Goal: Task Accomplishment & Management: Complete application form

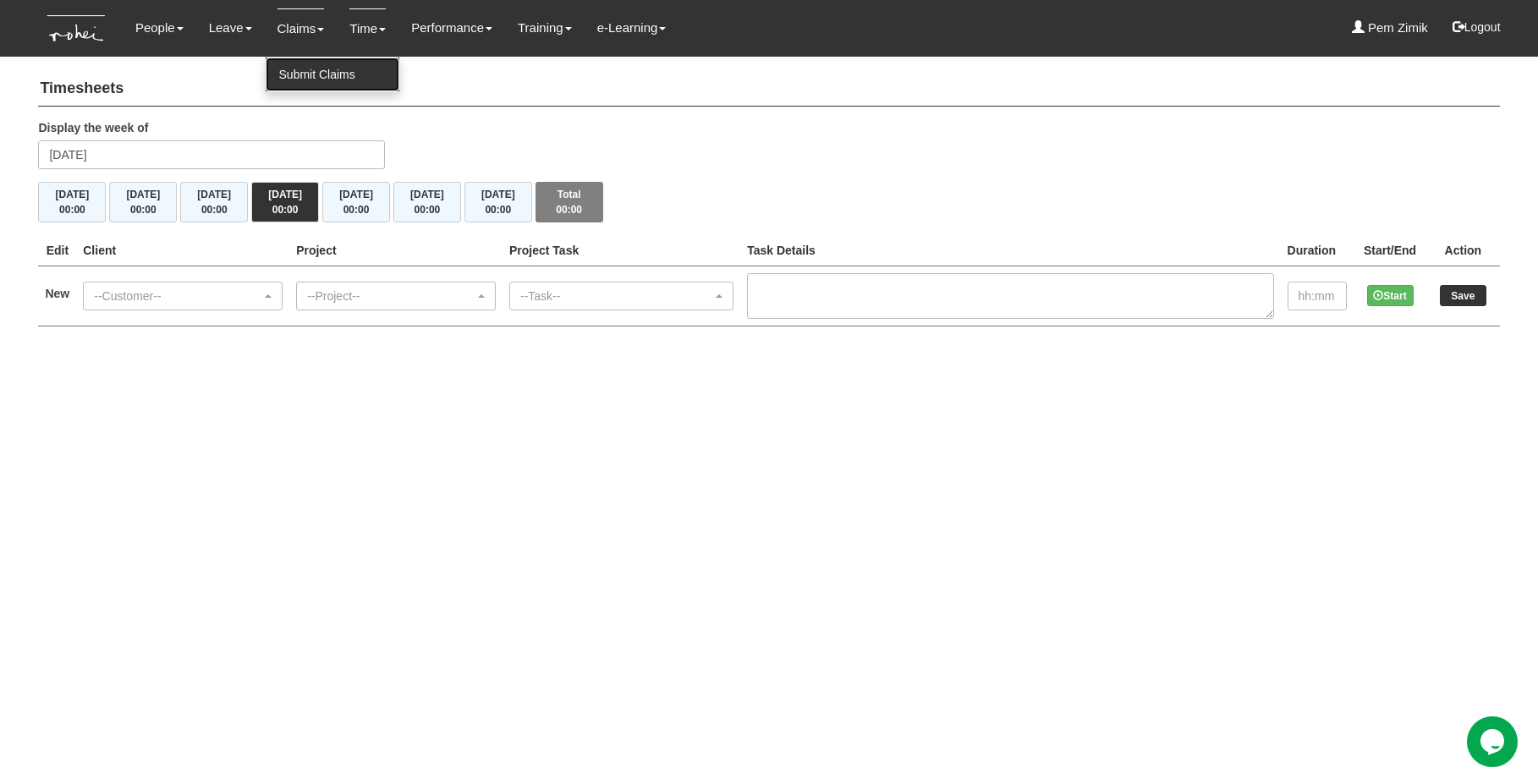
click at [289, 72] on link "Submit Claims" at bounding box center [332, 74] width 134 height 34
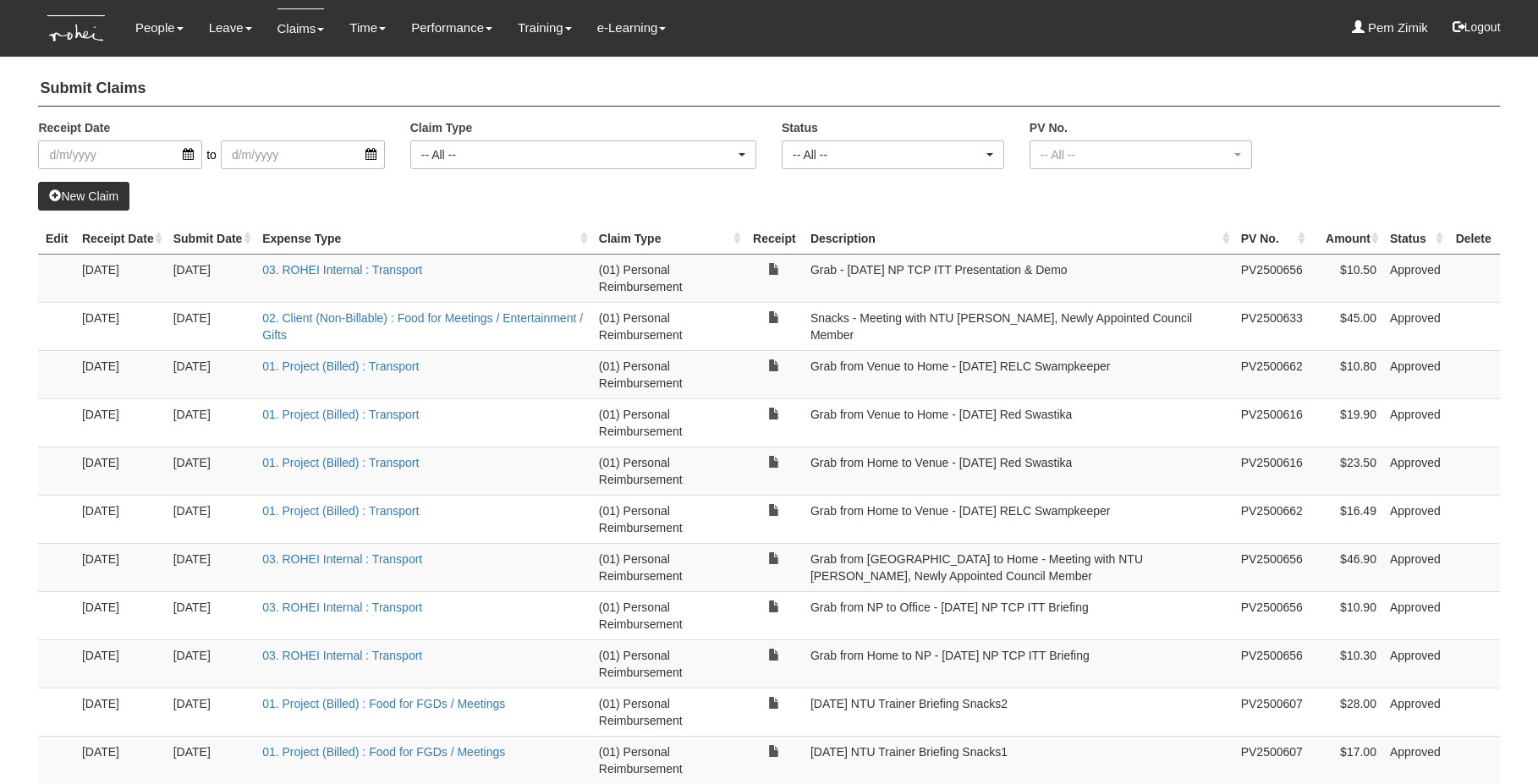
select select "50"
click at [290, 74] on link "Submit Claims" at bounding box center [332, 74] width 134 height 34
select select "50"
click at [92, 193] on link "New Claim" at bounding box center [83, 196] width 92 height 29
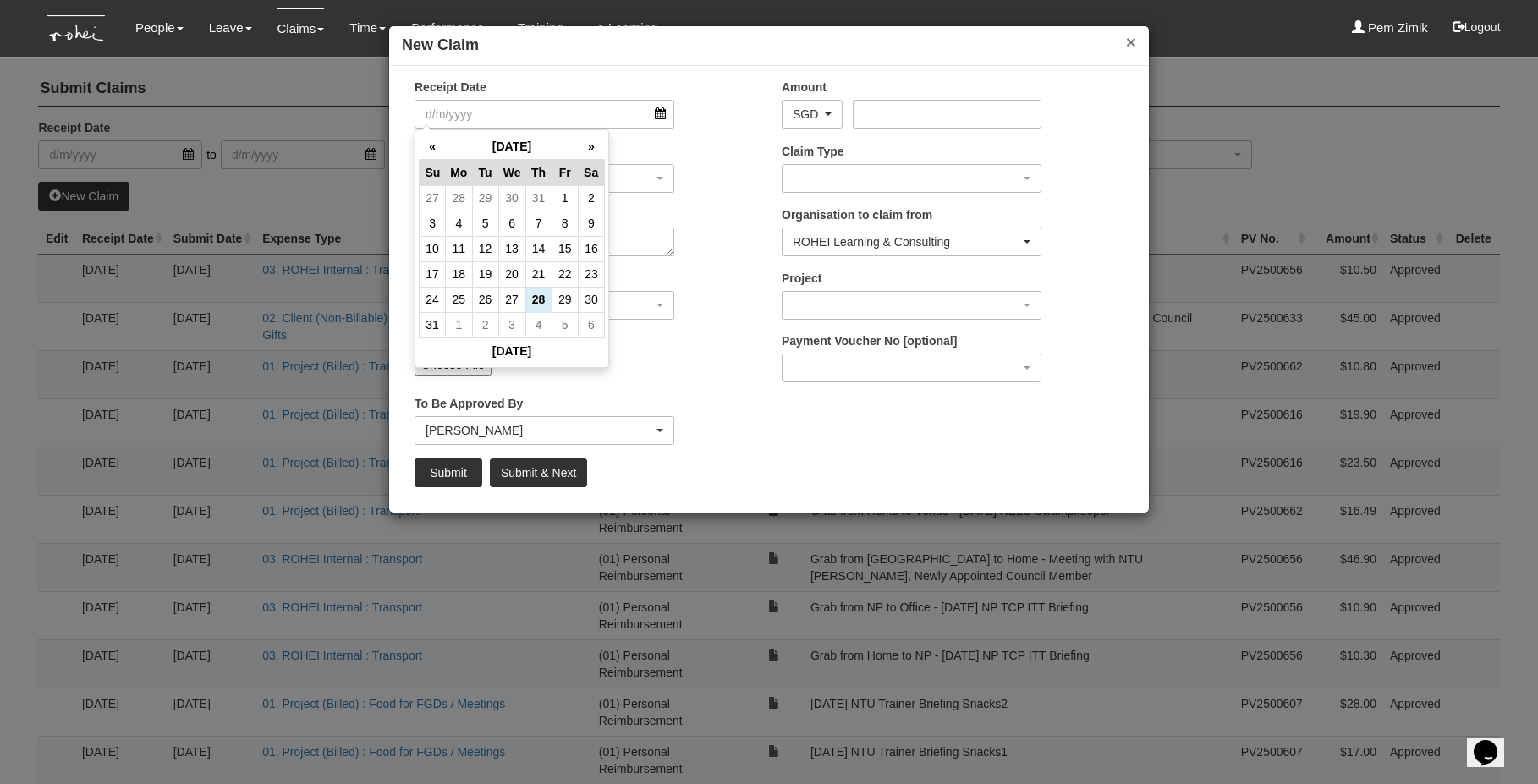
click at [1126, 39] on button "×" at bounding box center [1131, 42] width 10 height 18
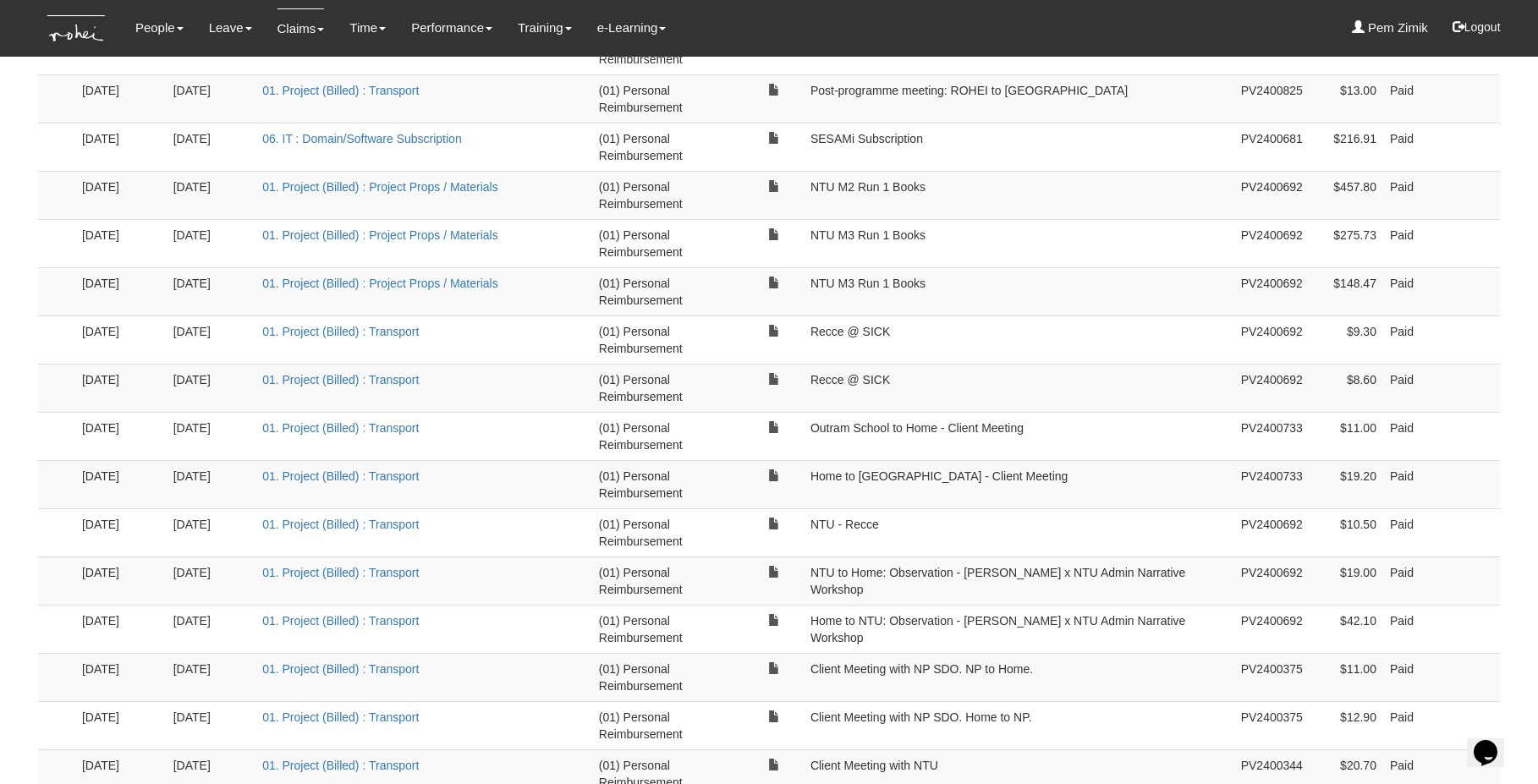
scroll to position [2018, 0]
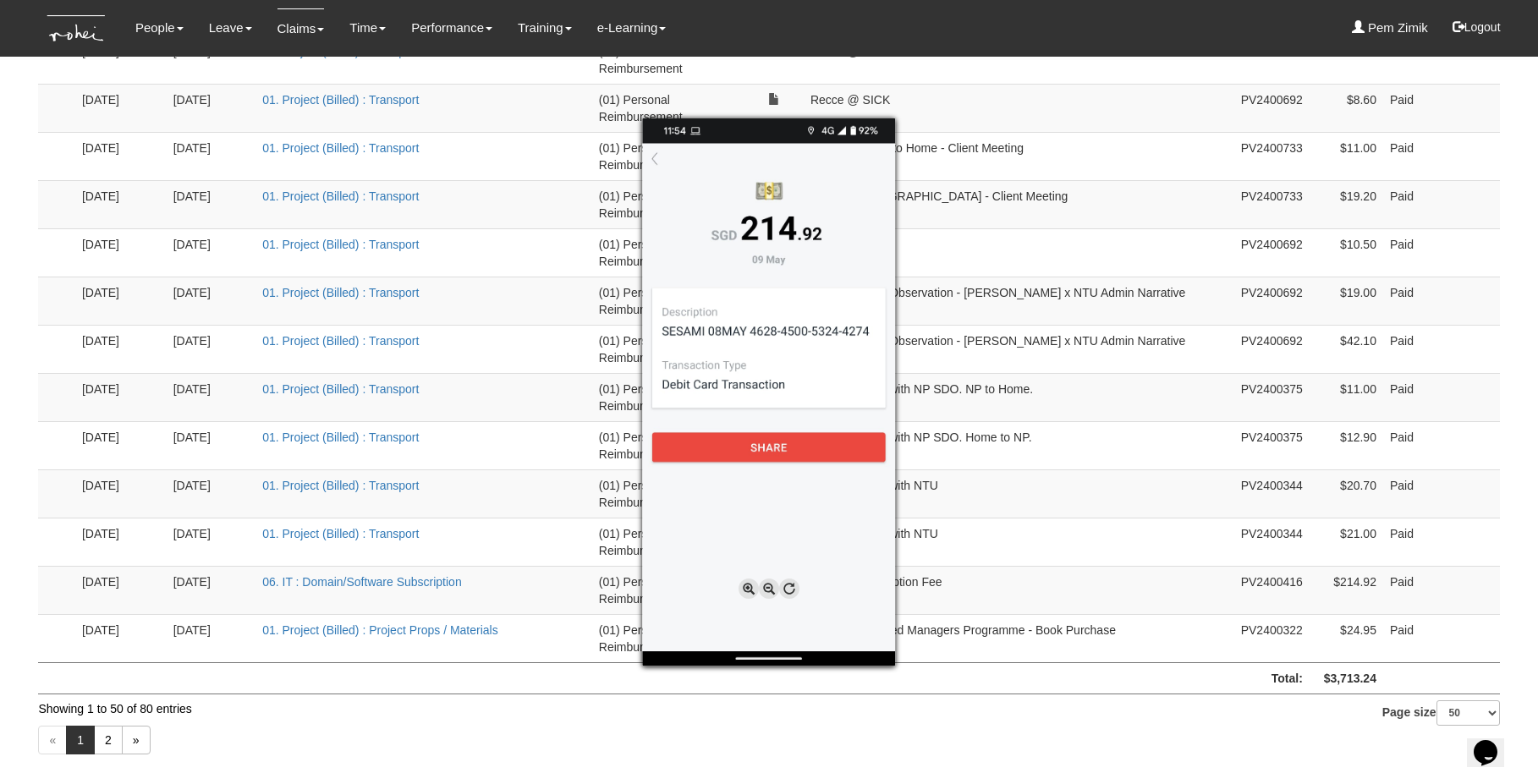
click at [539, 746] on div at bounding box center [769, 392] width 1538 height 784
click at [1034, 730] on div at bounding box center [769, 392] width 1538 height 784
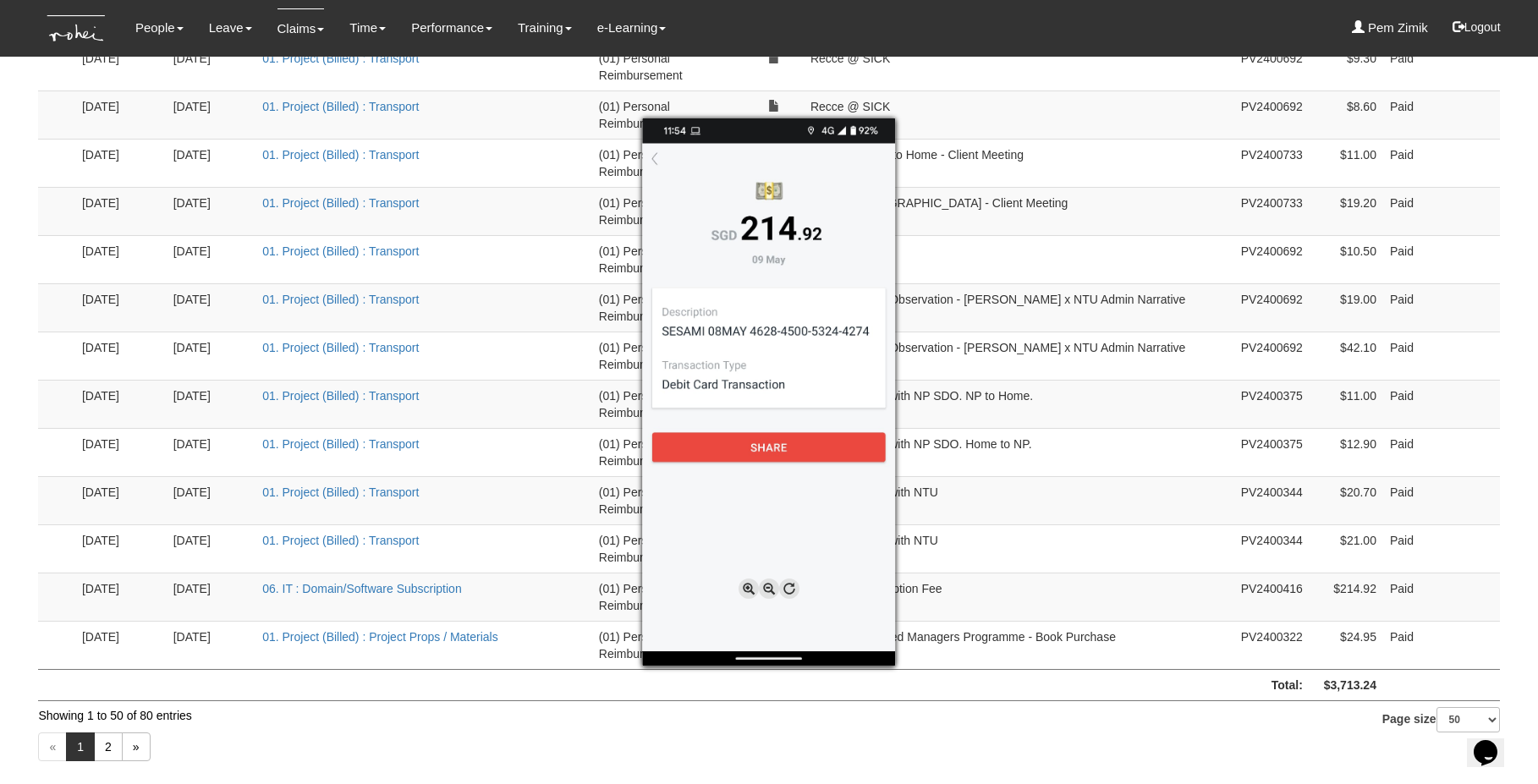
click at [543, 725] on div at bounding box center [769, 392] width 1538 height 784
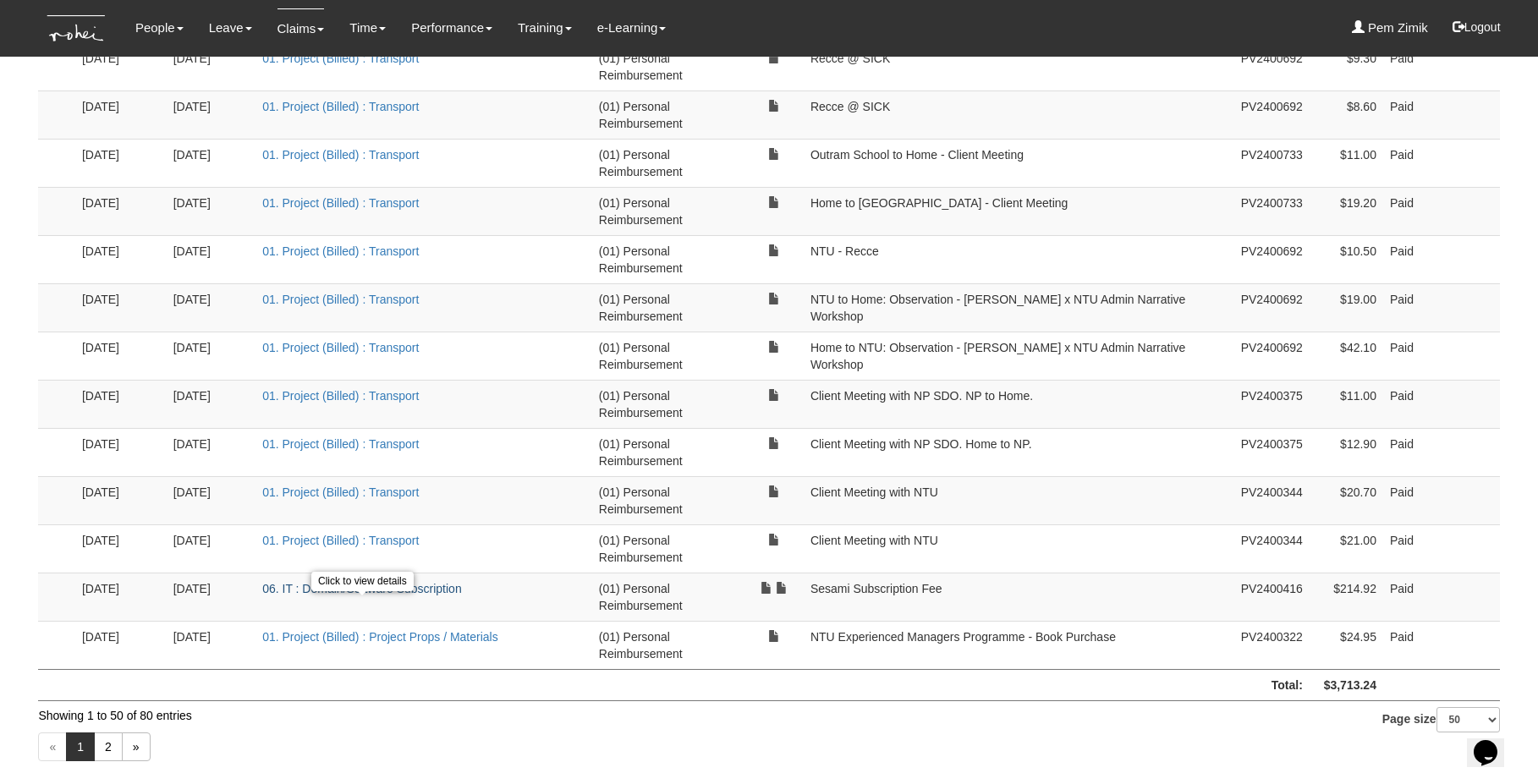
click at [302, 596] on link "06. IT : Domain/Software Subscription" at bounding box center [361, 589] width 200 height 14
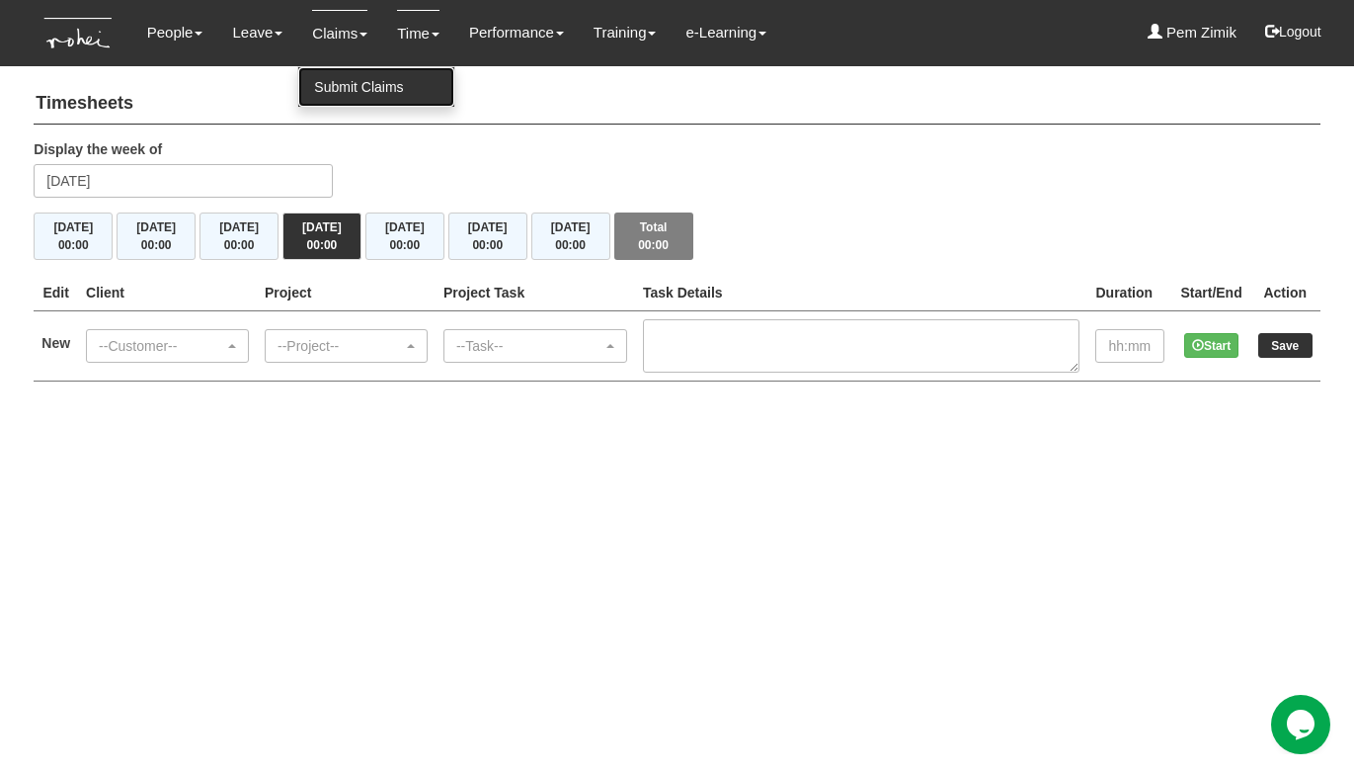
click at [326, 79] on link "Submit Claims" at bounding box center [376, 87] width 156 height 40
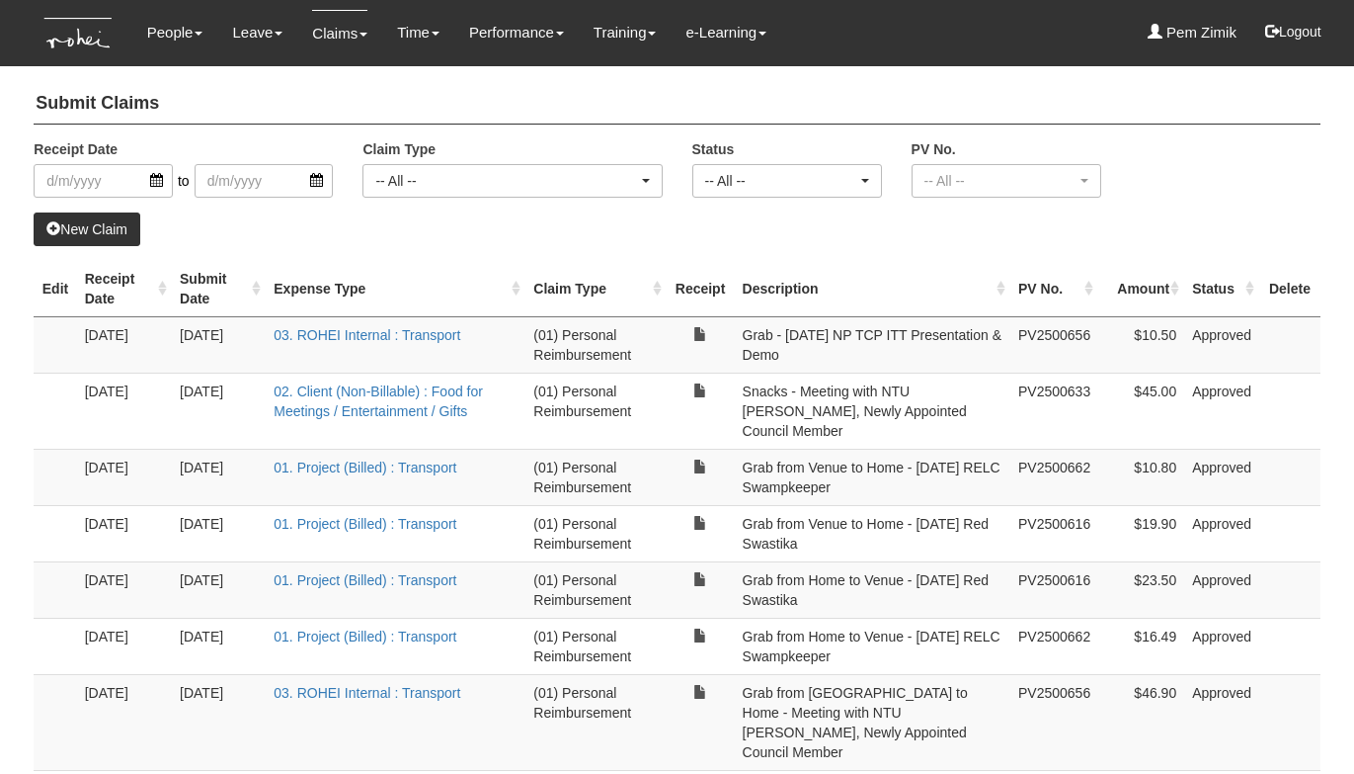
select select "50"
click at [122, 235] on link "New Claim" at bounding box center [87, 229] width 107 height 34
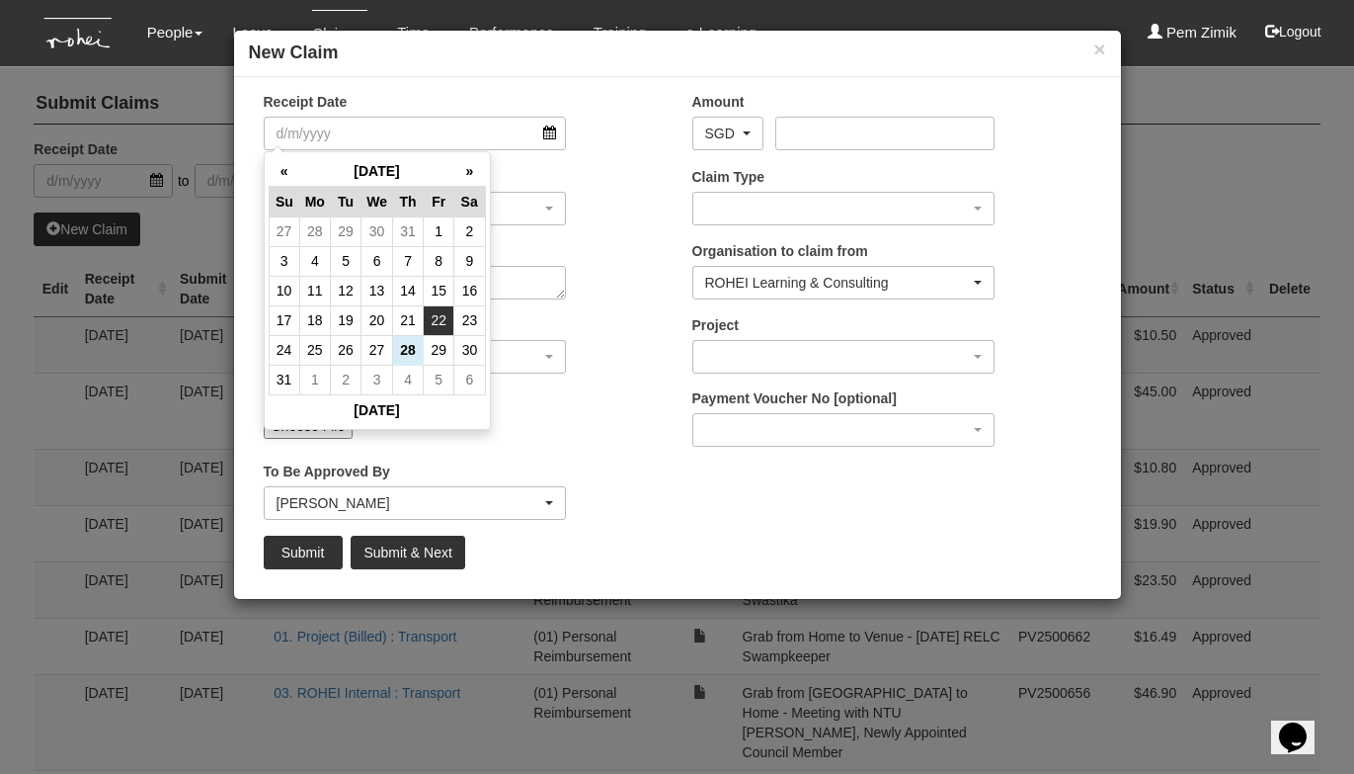
click at [440, 320] on td "22" at bounding box center [439, 320] width 31 height 30
type input "[DATE]"
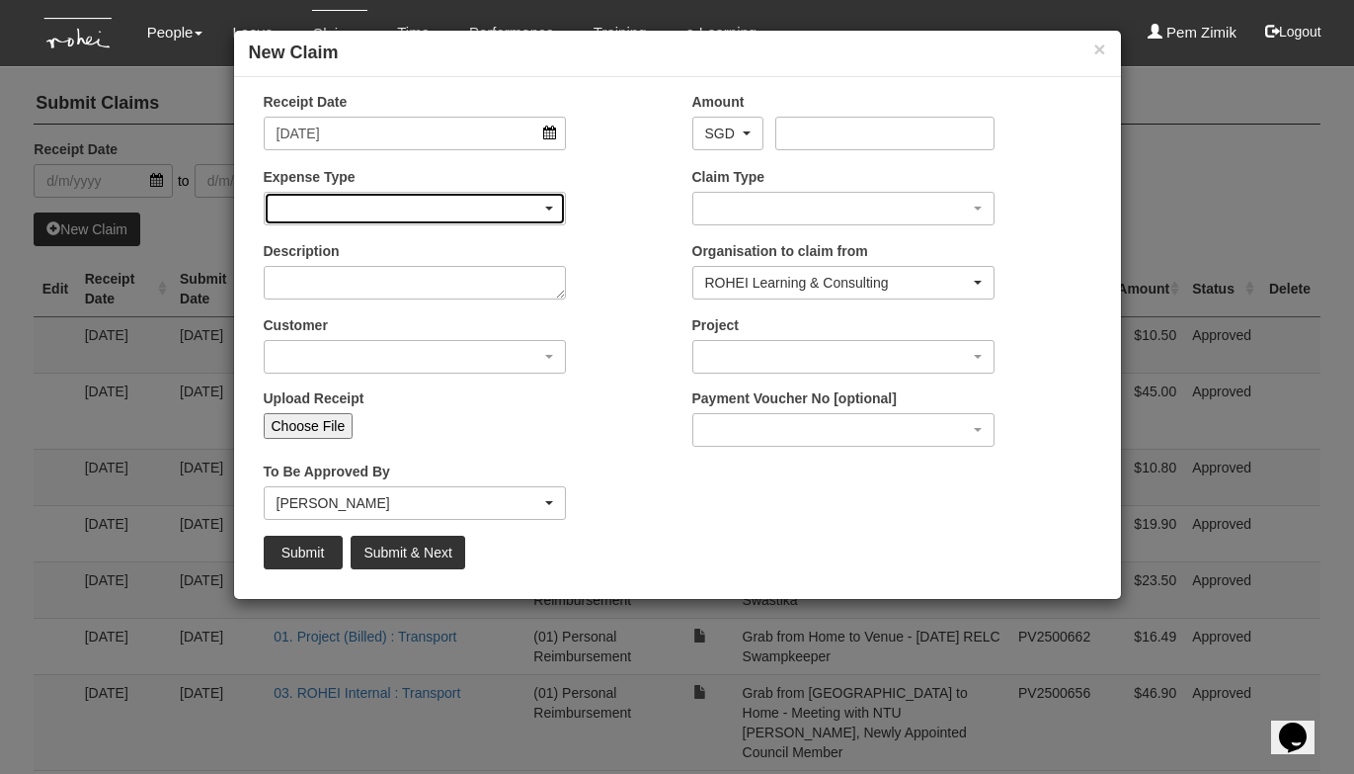
click at [548, 210] on div "button" at bounding box center [415, 209] width 301 height 32
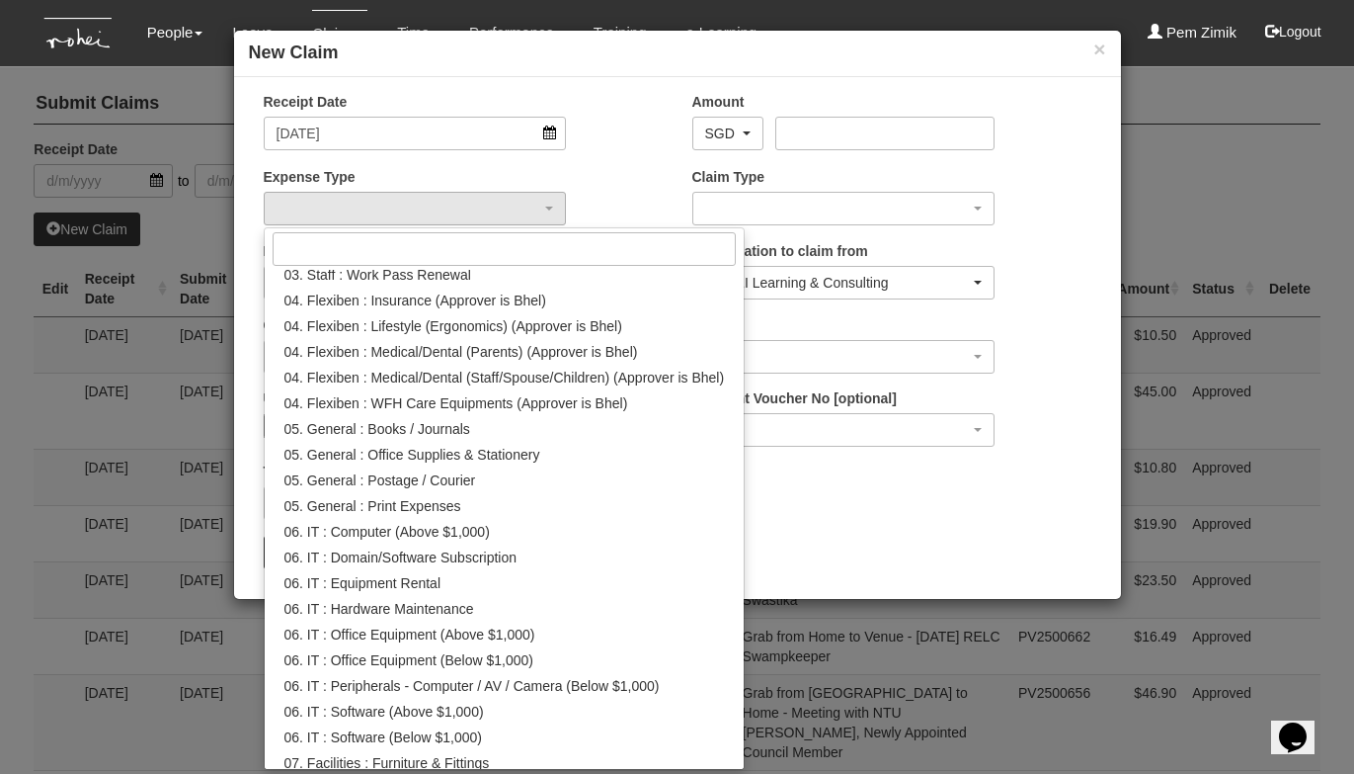
scroll to position [630, 0]
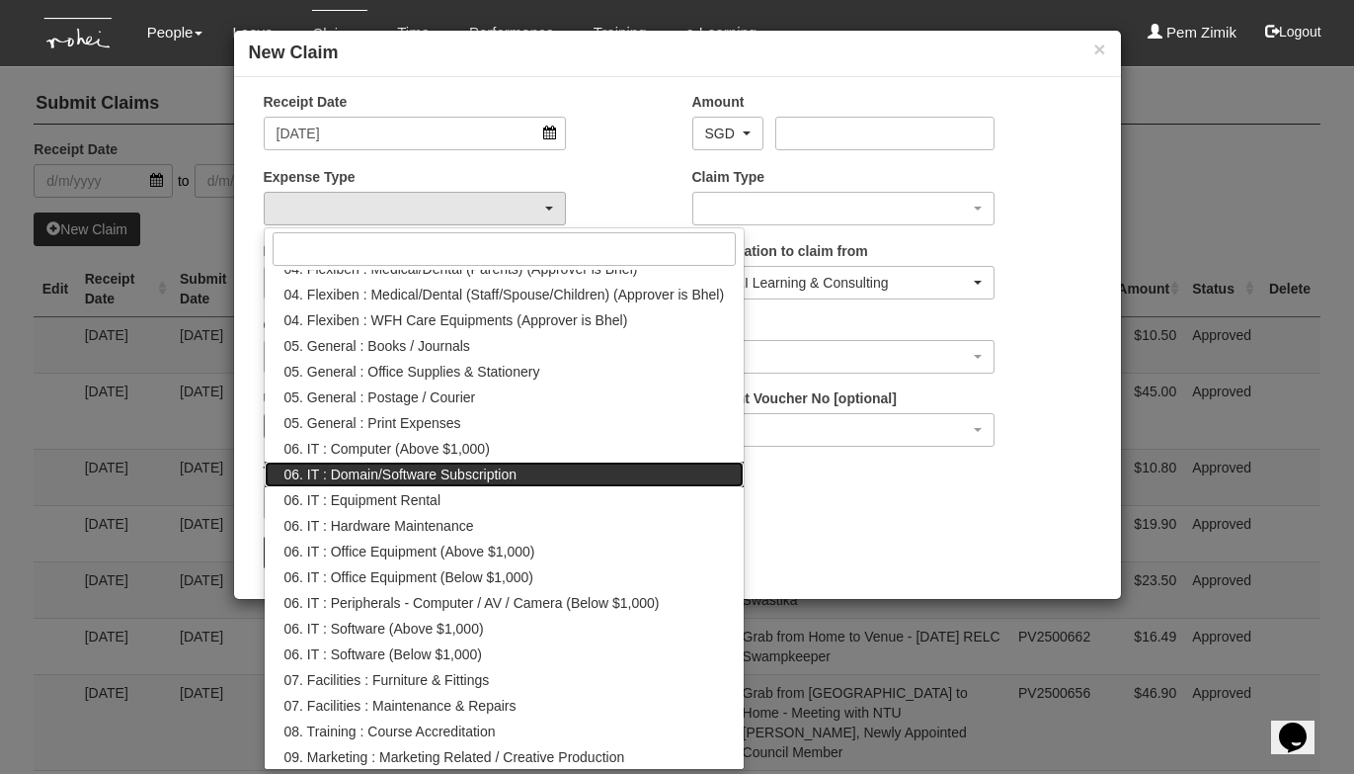
click at [423, 475] on span "06. IT : Domain/Software Subscription" at bounding box center [401, 474] width 233 height 20
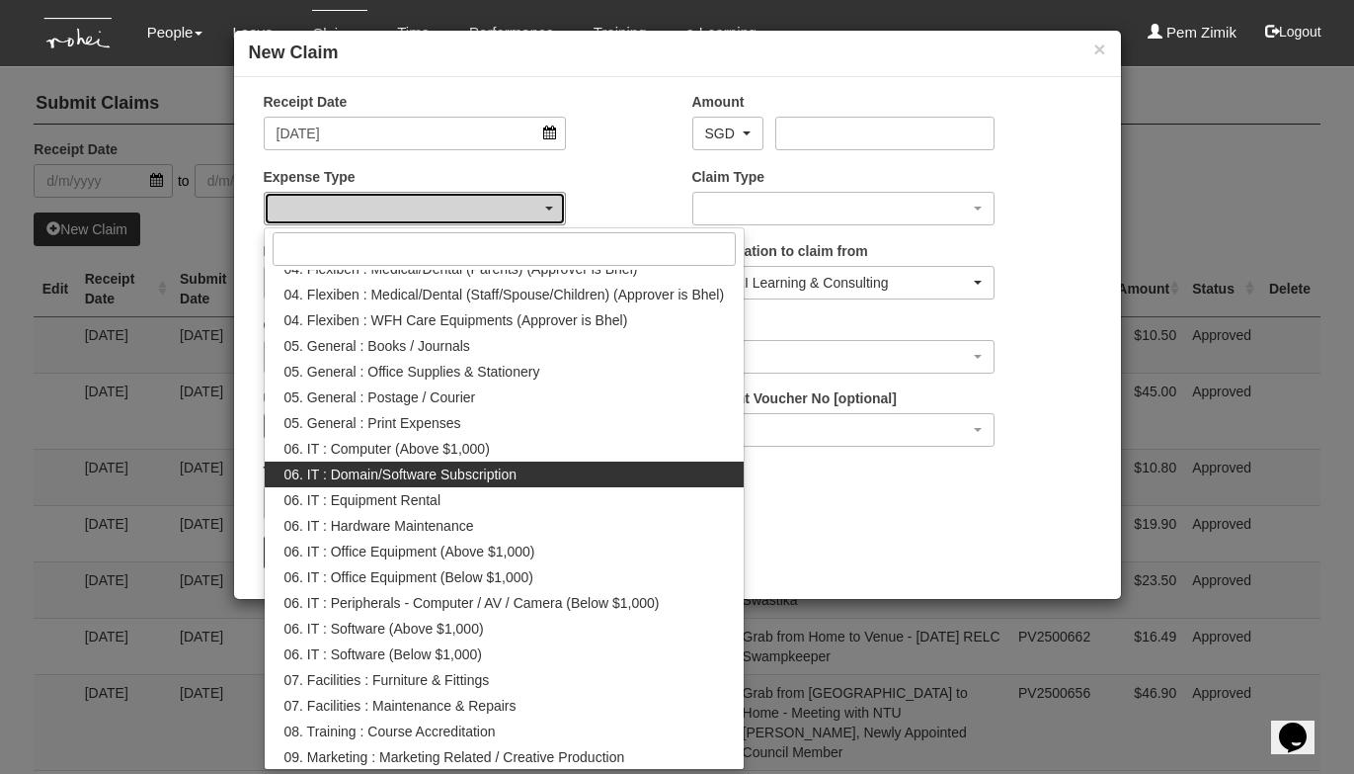
select select "180"
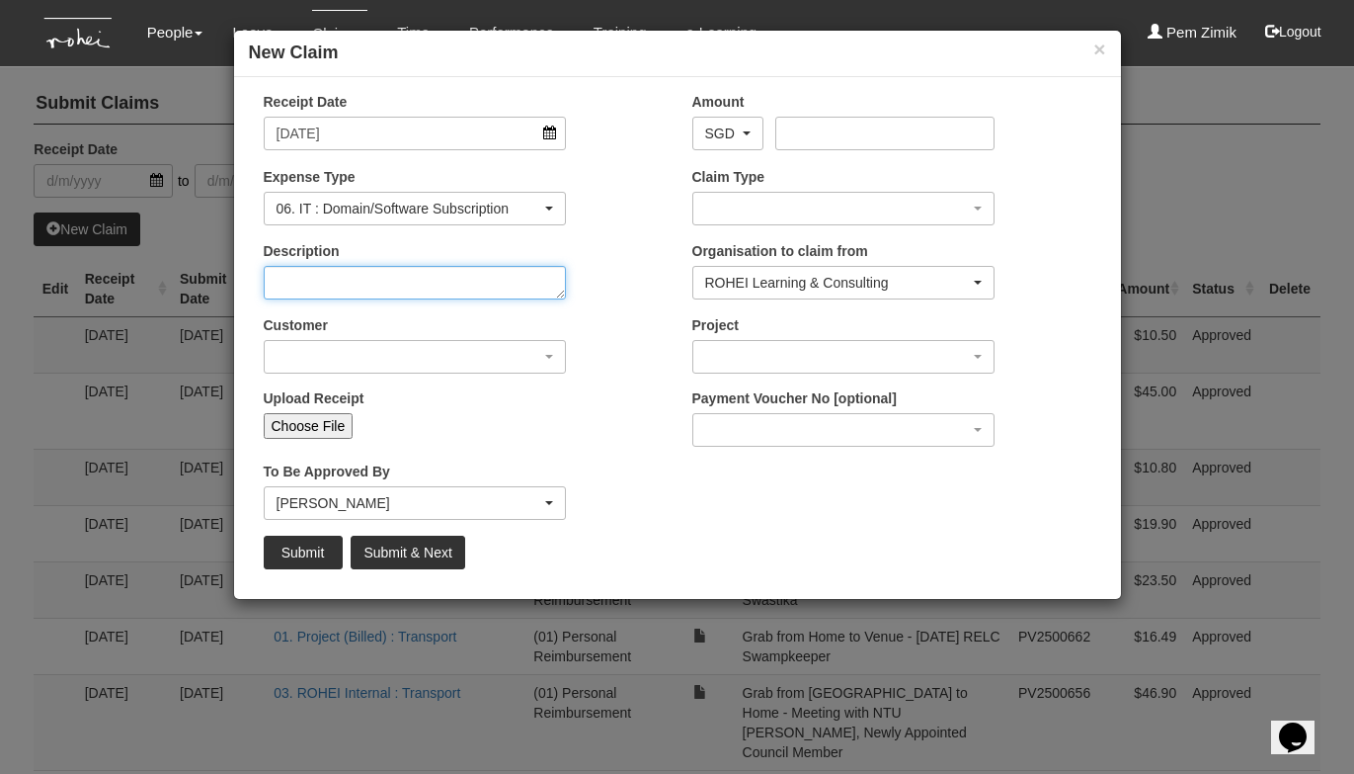
click at [290, 278] on textarea "Description" at bounding box center [415, 283] width 303 height 34
paste textarea "Payment for Procurement platform Sesami from [DATE] - [DATE]"
type textarea "Payment for Procurement platform Sesami from [DATE] - [DATE]"
click at [569, 392] on div "Upload Receipt Choose File" at bounding box center [415, 413] width 333 height 50
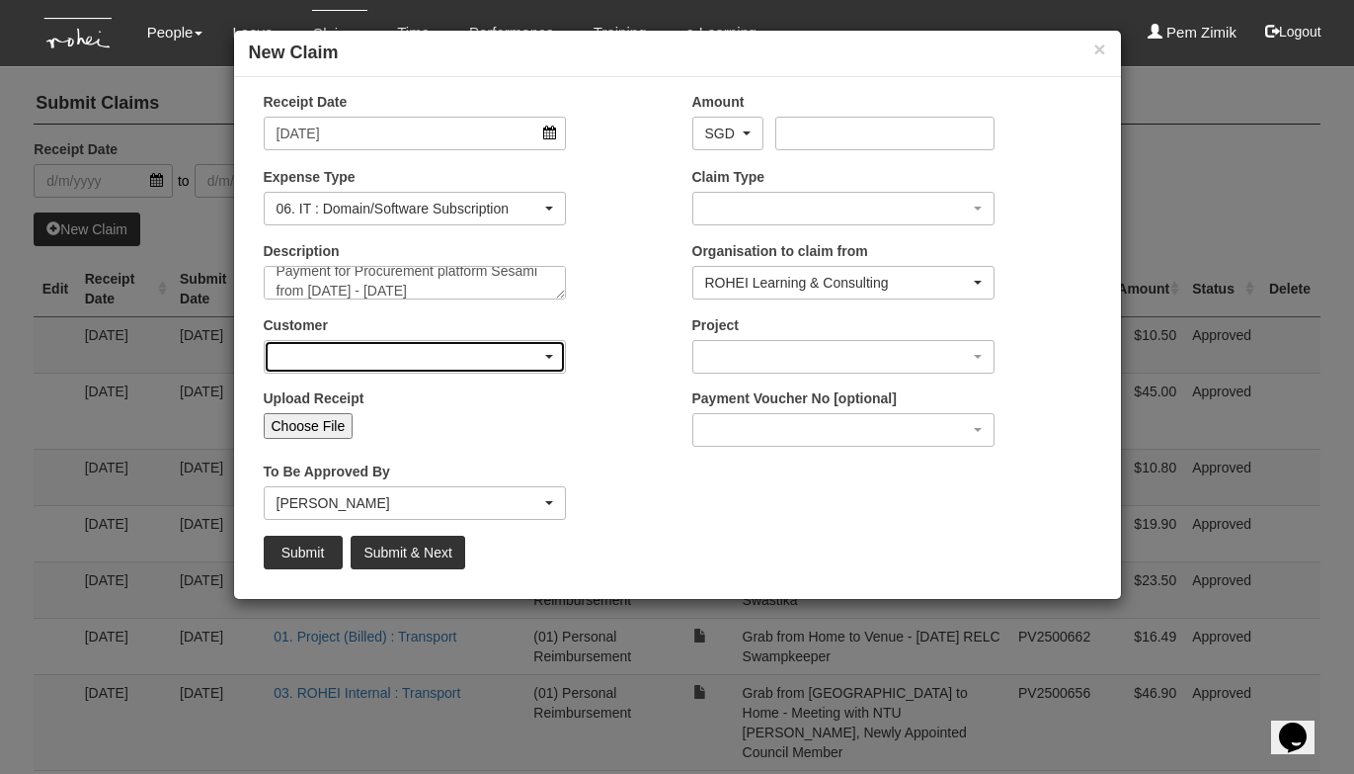
click at [543, 362] on div "button" at bounding box center [415, 357] width 301 height 32
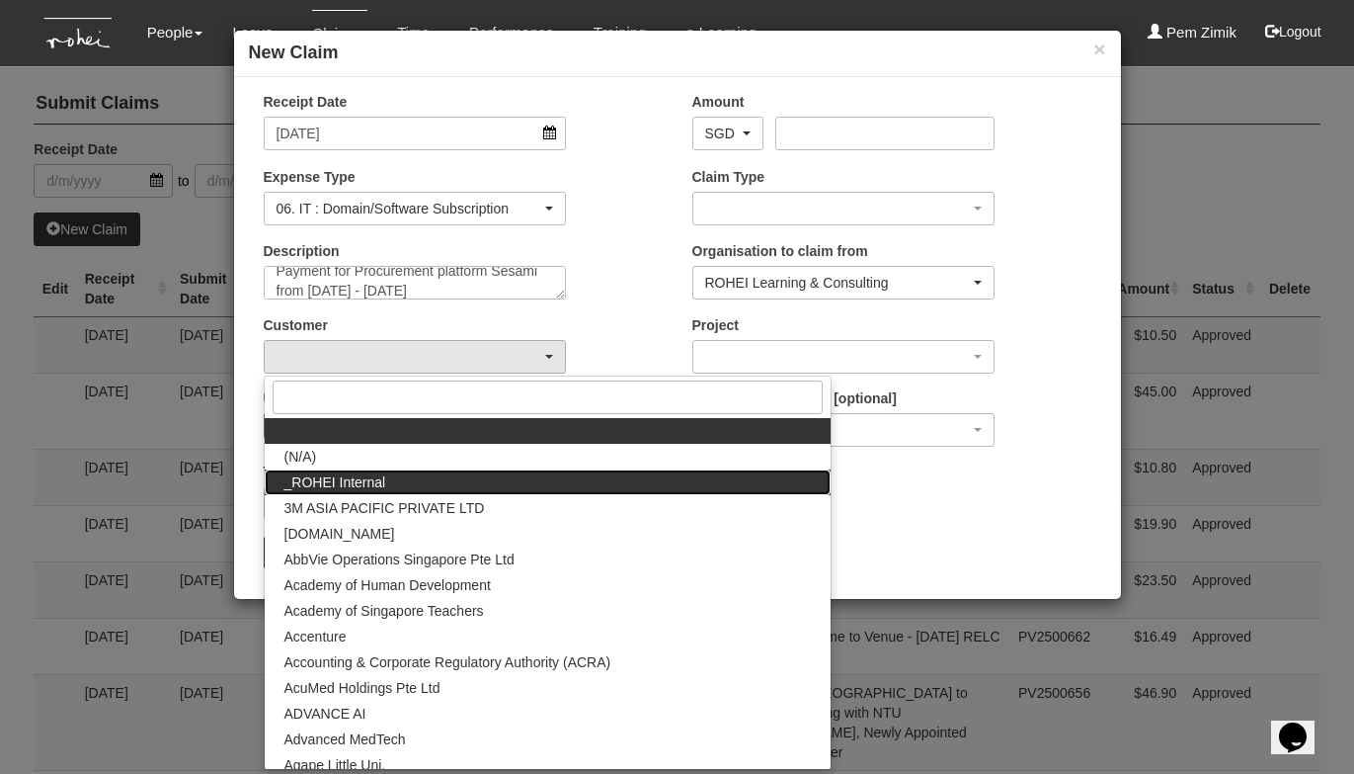
click at [391, 479] on link "_ROHEI Internal" at bounding box center [548, 482] width 566 height 26
select select "397"
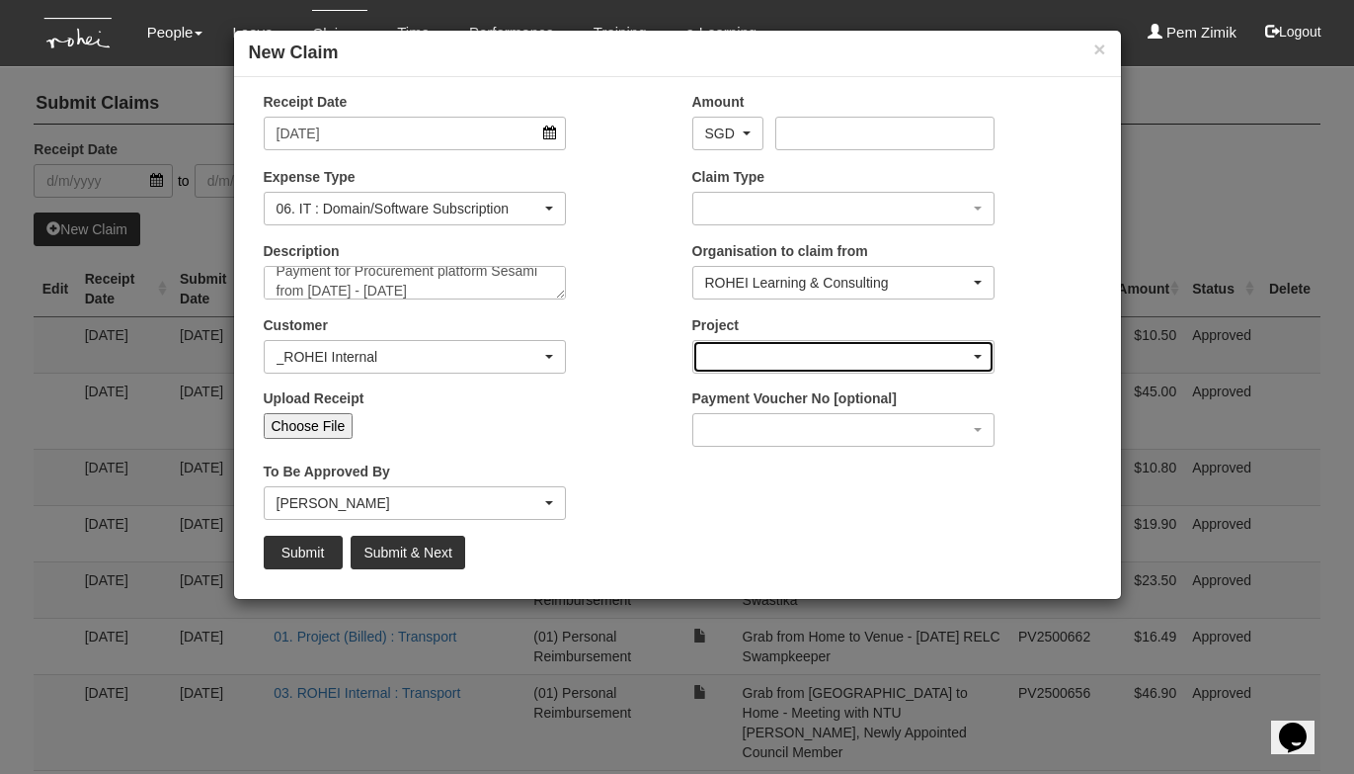
click at [977, 363] on div "button" at bounding box center [844, 357] width 301 height 32
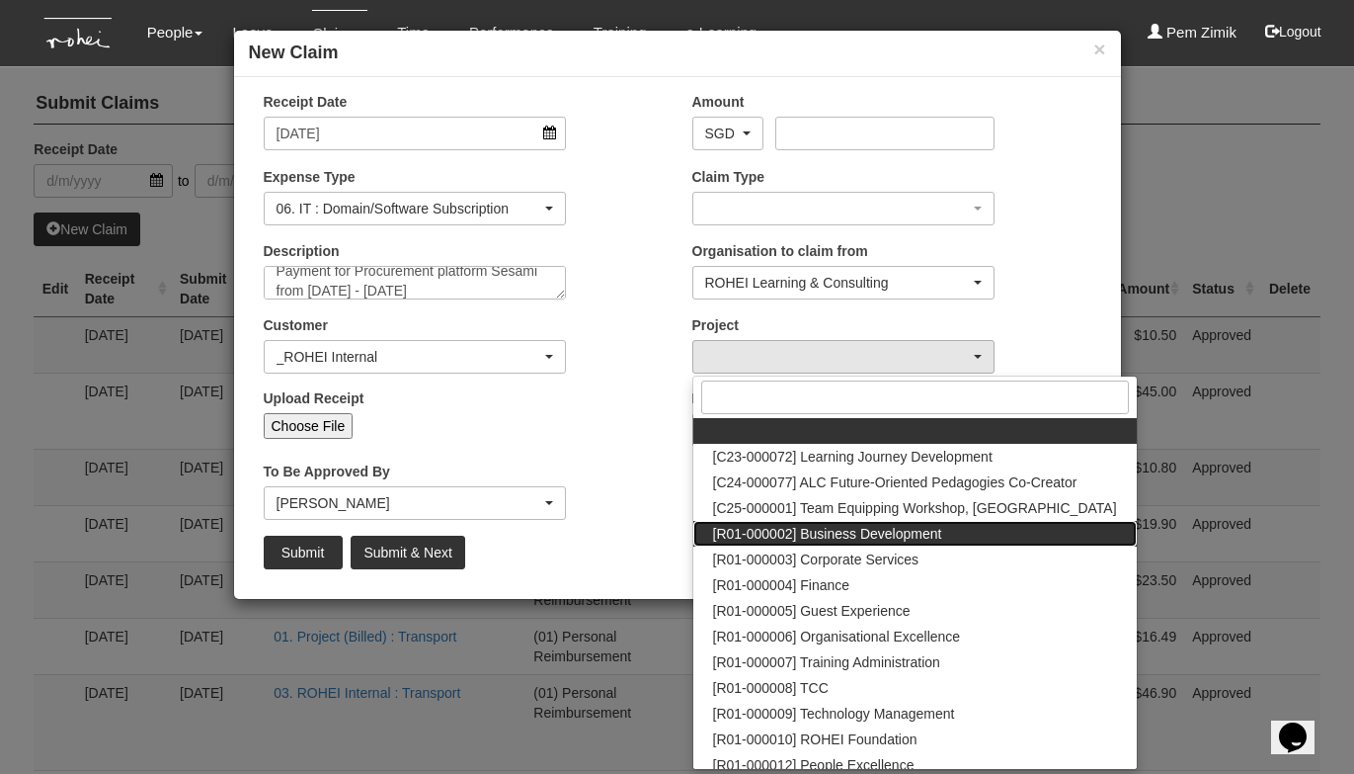
click at [879, 534] on span "[R01-000002] Business Development" at bounding box center [827, 534] width 229 height 20
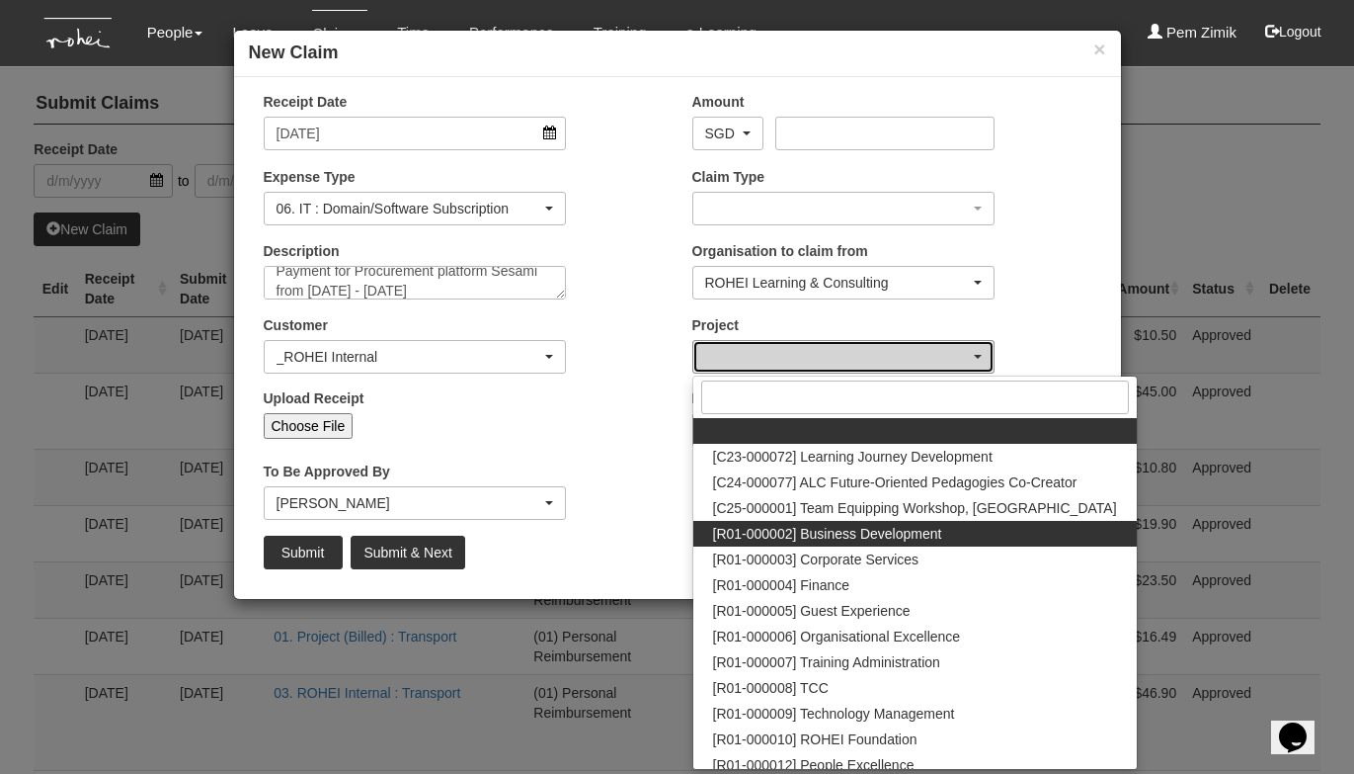
select select "1480"
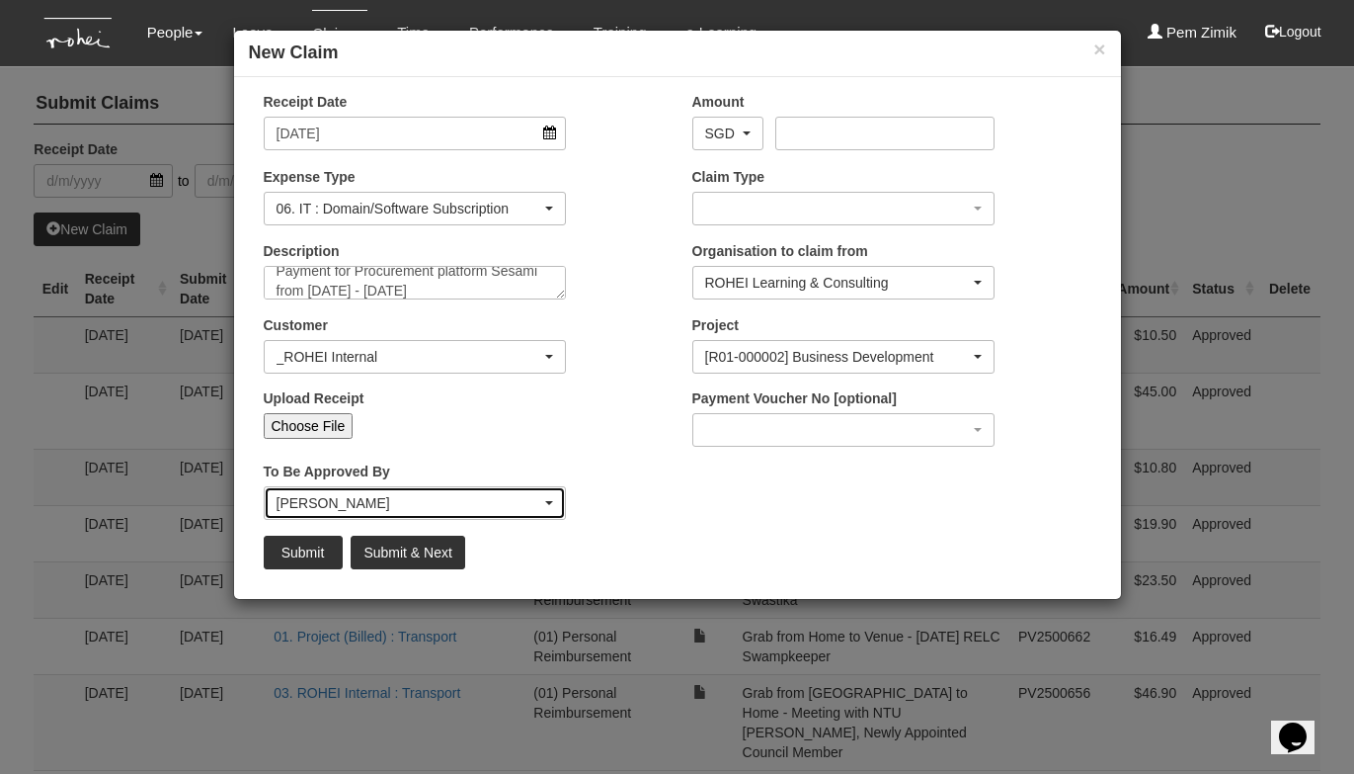
click at [527, 502] on div "[PERSON_NAME]" at bounding box center [410, 503] width 266 height 20
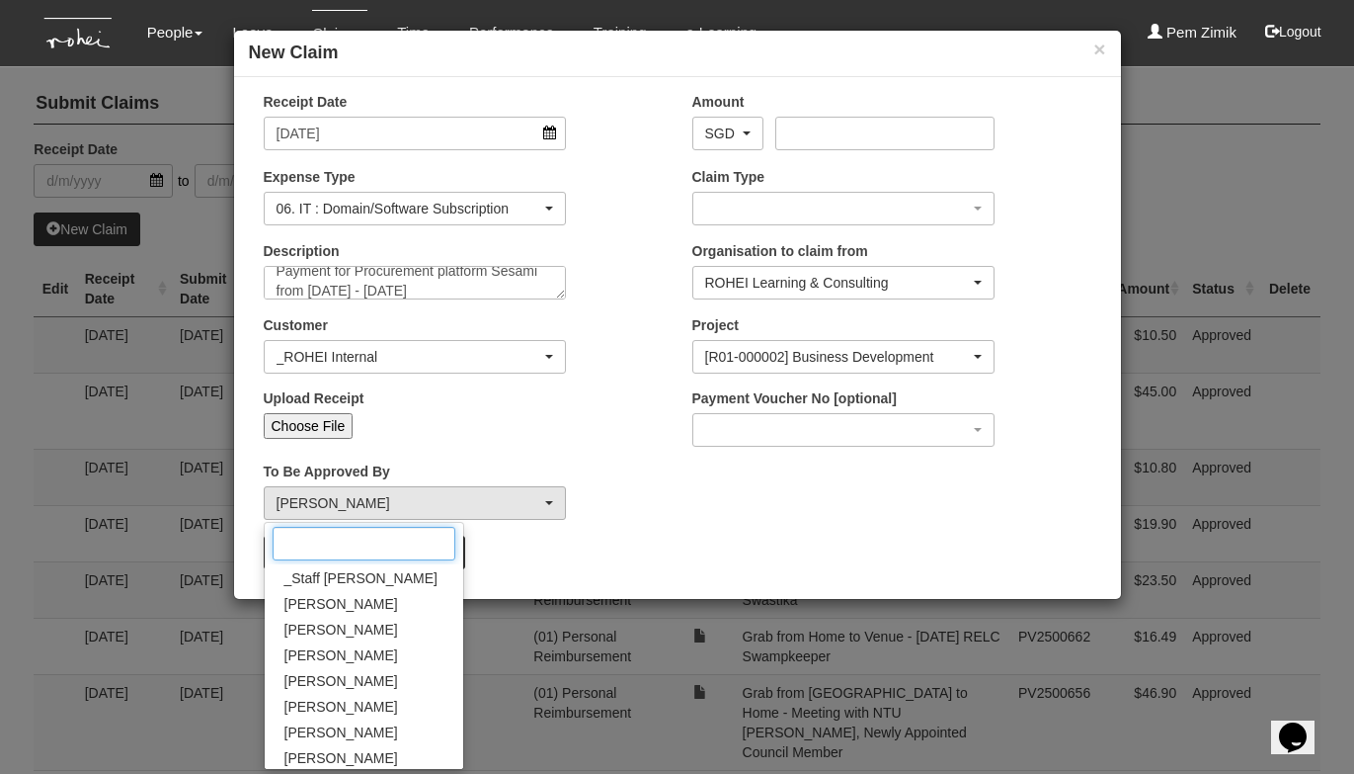
scroll to position [32, 0]
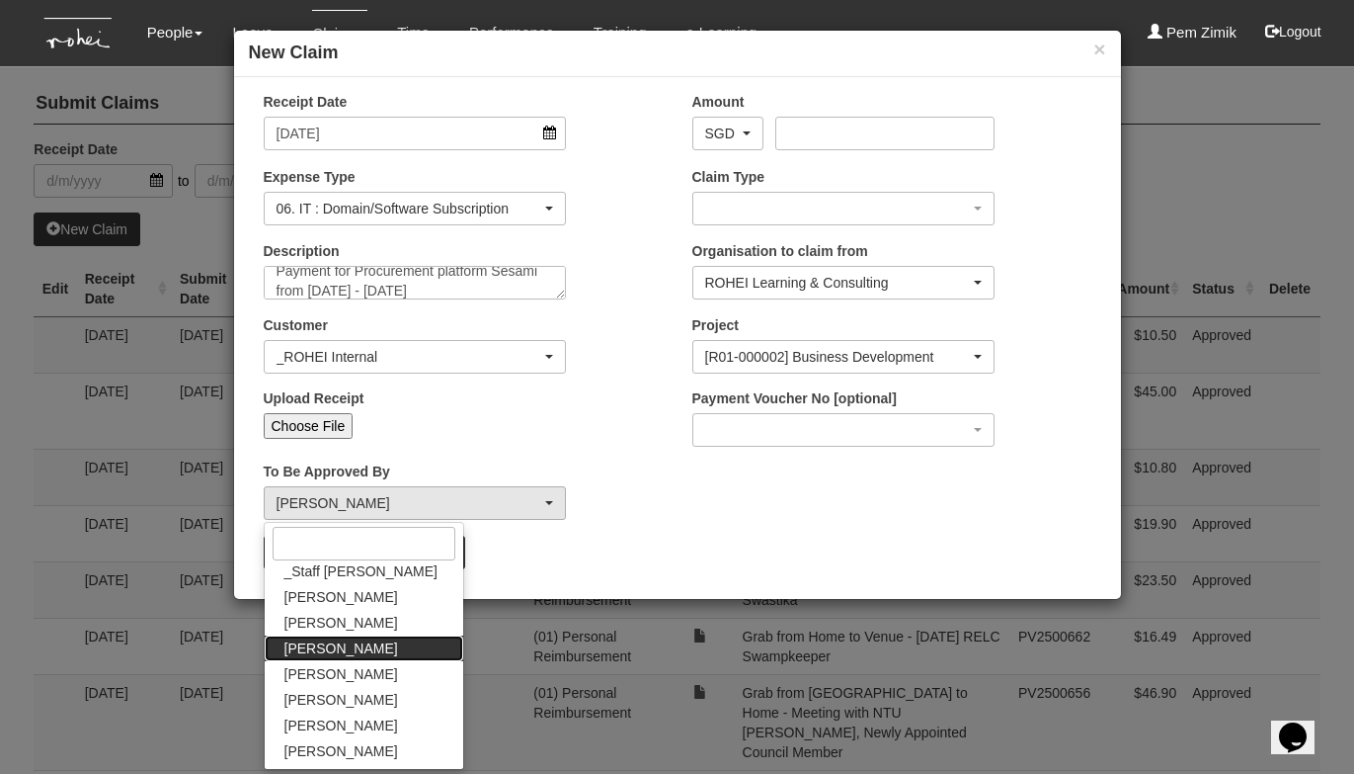
click at [340, 652] on span "[PERSON_NAME]" at bounding box center [342, 648] width 114 height 20
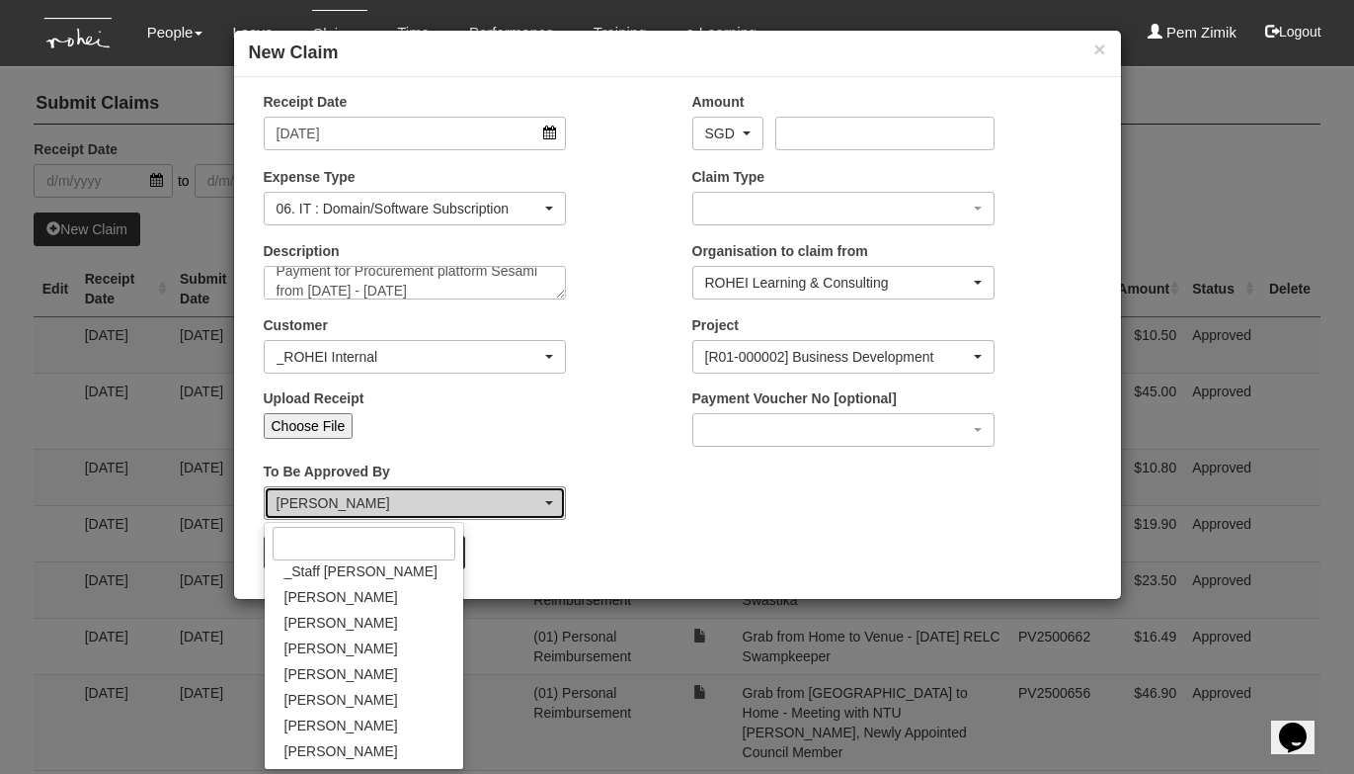
select select "edb3de3f-770e-4307-a283-f606937ddba3"
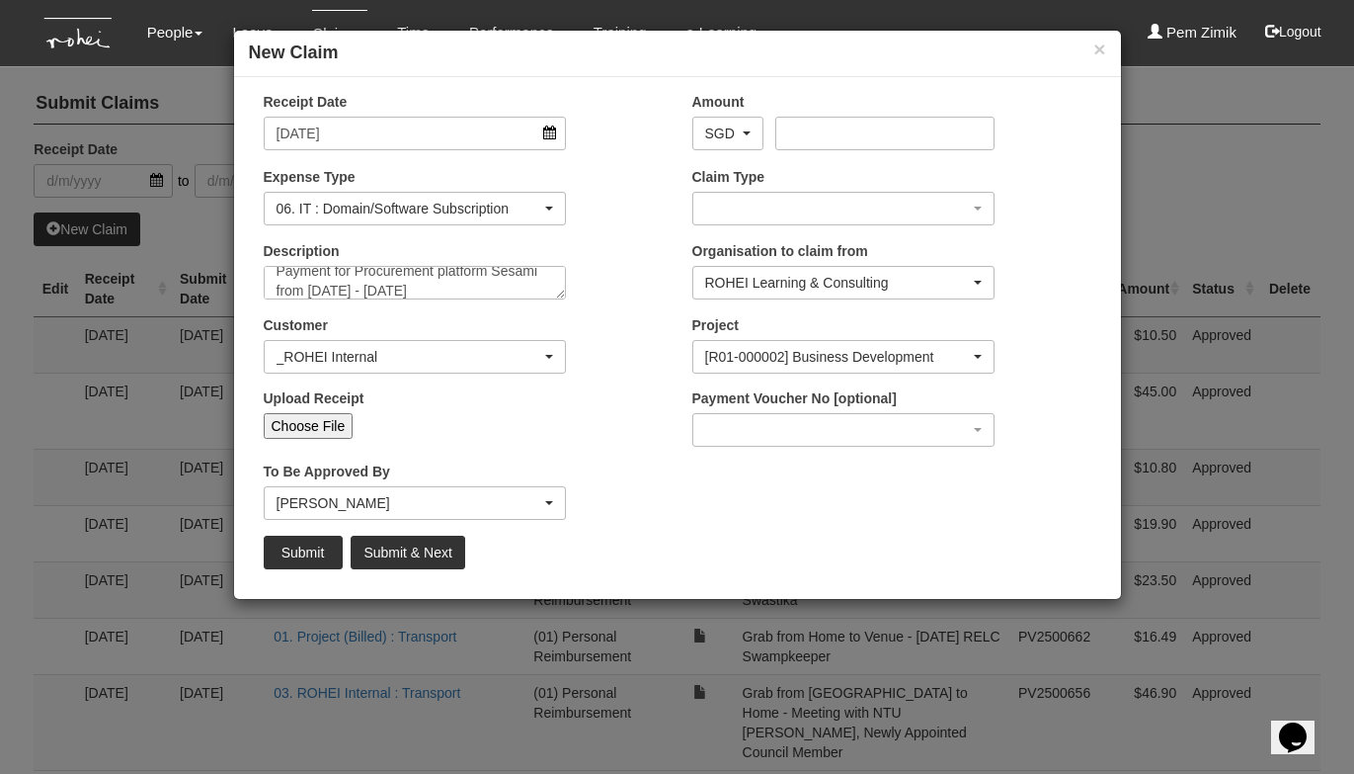
click at [316, 430] on input "Choose File" at bounding box center [309, 426] width 90 height 26
type input "C:\fakepath\Sesami [DATE]jpeg"
type input "Choose Another File"
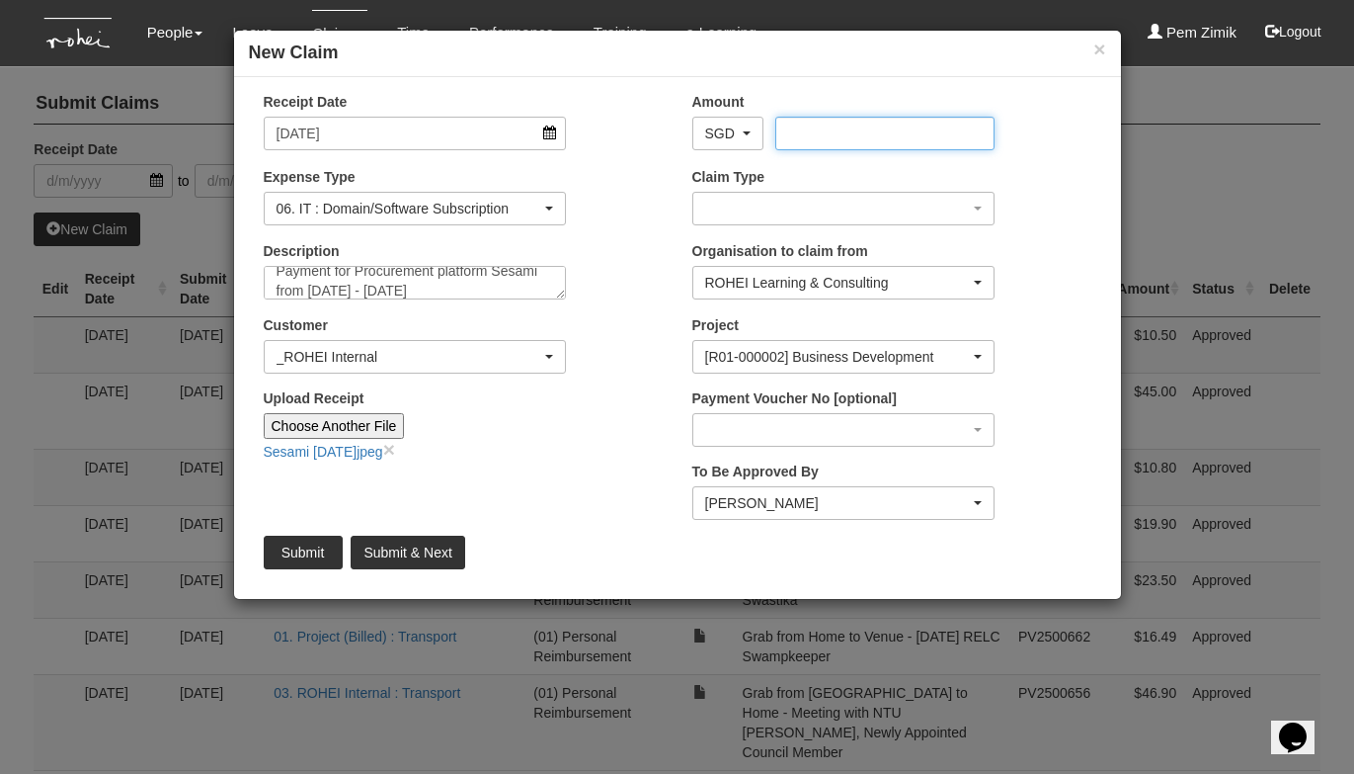
click at [821, 132] on input "Amount" at bounding box center [885, 134] width 219 height 34
type input "216.91"
click at [356, 424] on input "Choose Another File" at bounding box center [334, 426] width 141 height 26
type input "C:\fakepath\[PHONE_NUMBER]_PSK200702672NSBN_20250806180024.pdf"
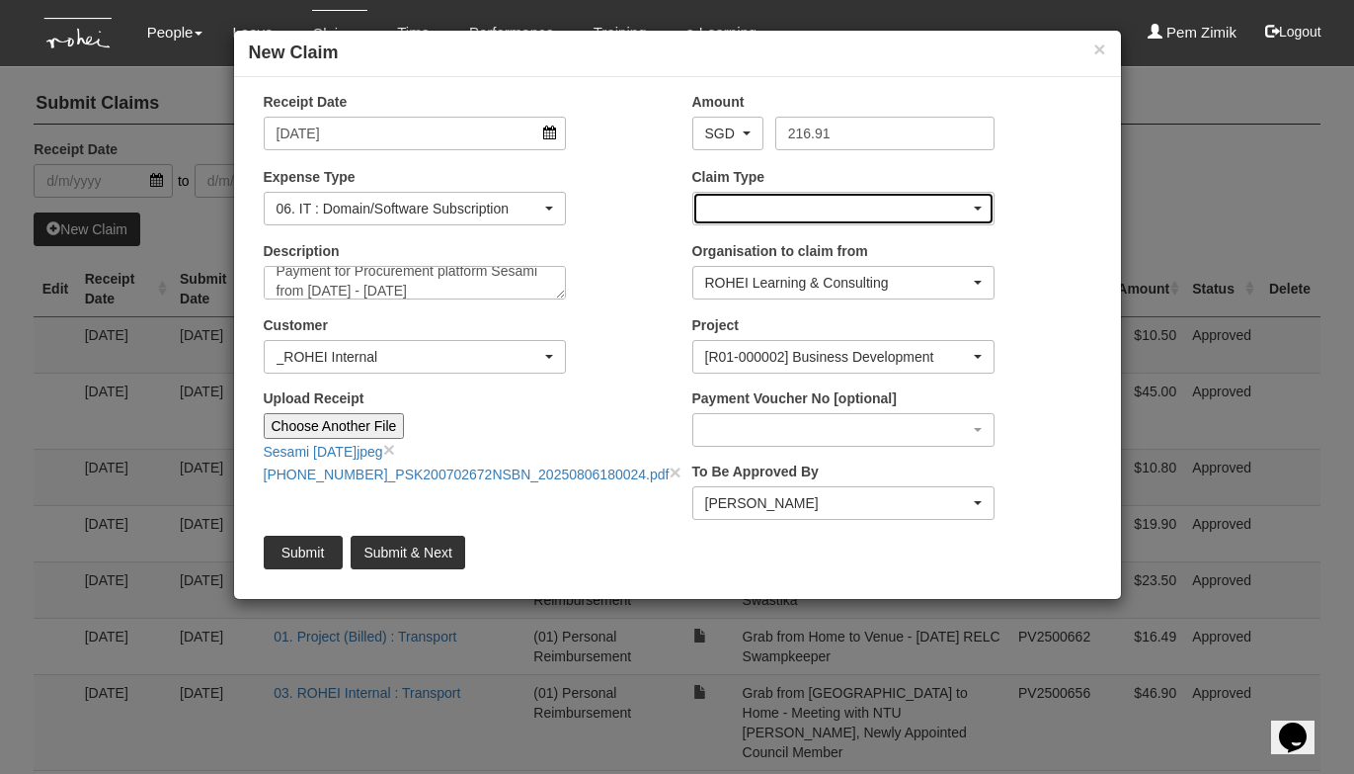
click at [958, 206] on div "button" at bounding box center [844, 209] width 301 height 32
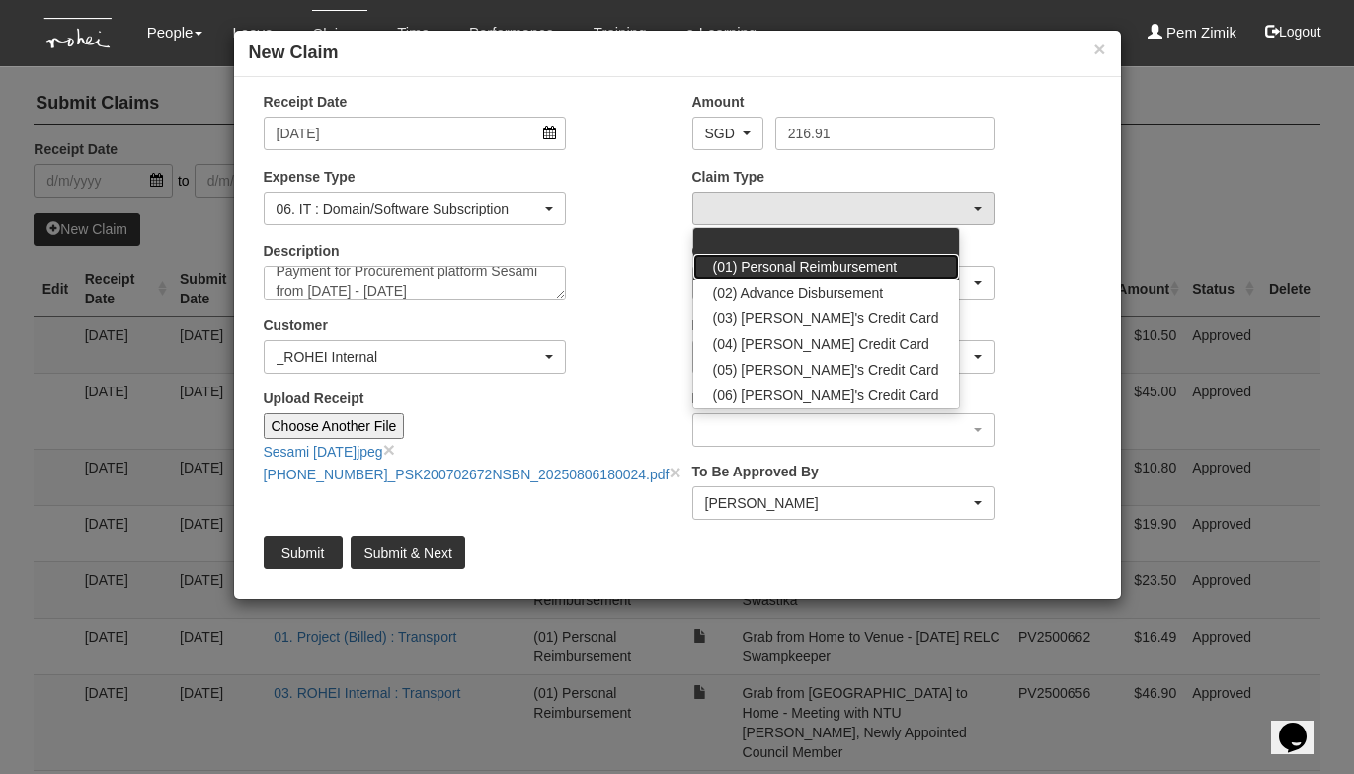
click at [862, 258] on span "(01) Personal Reimbursement" at bounding box center [805, 267] width 185 height 20
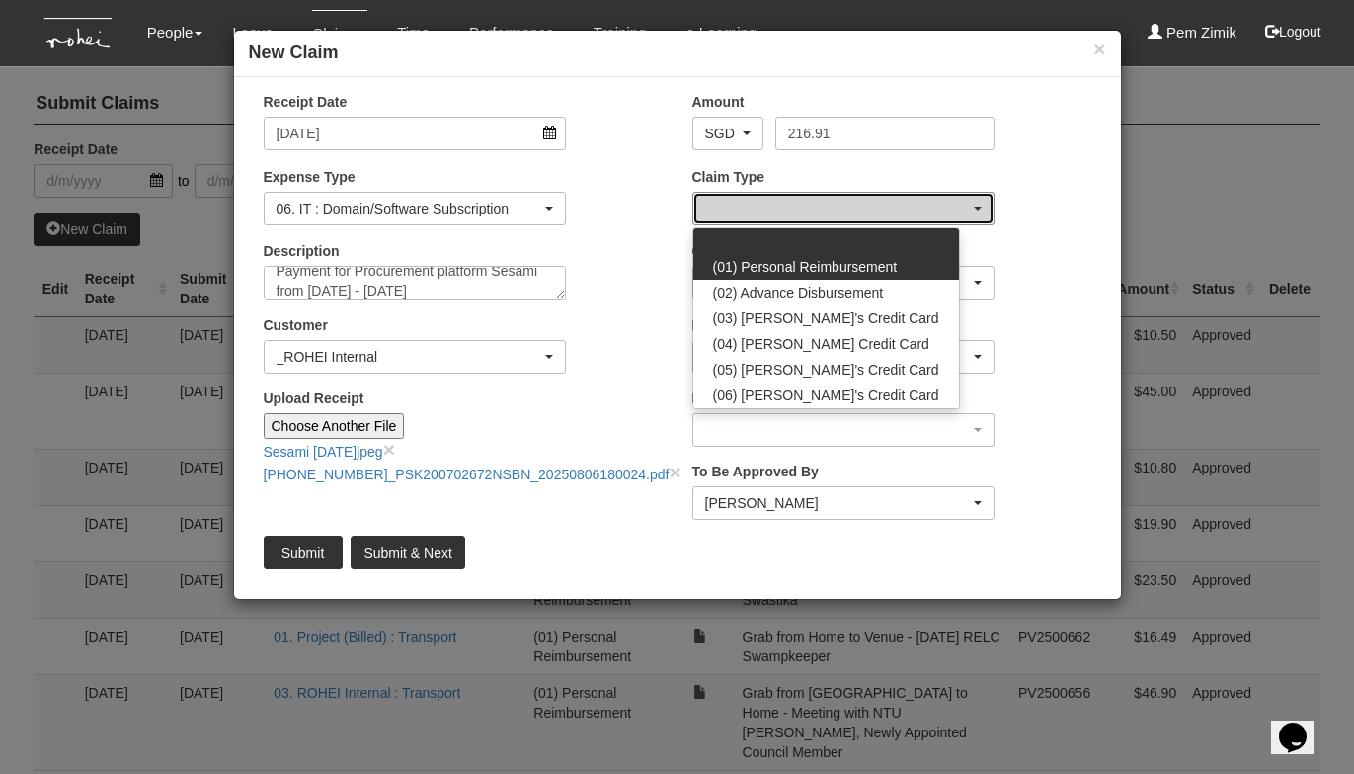
select select "14"
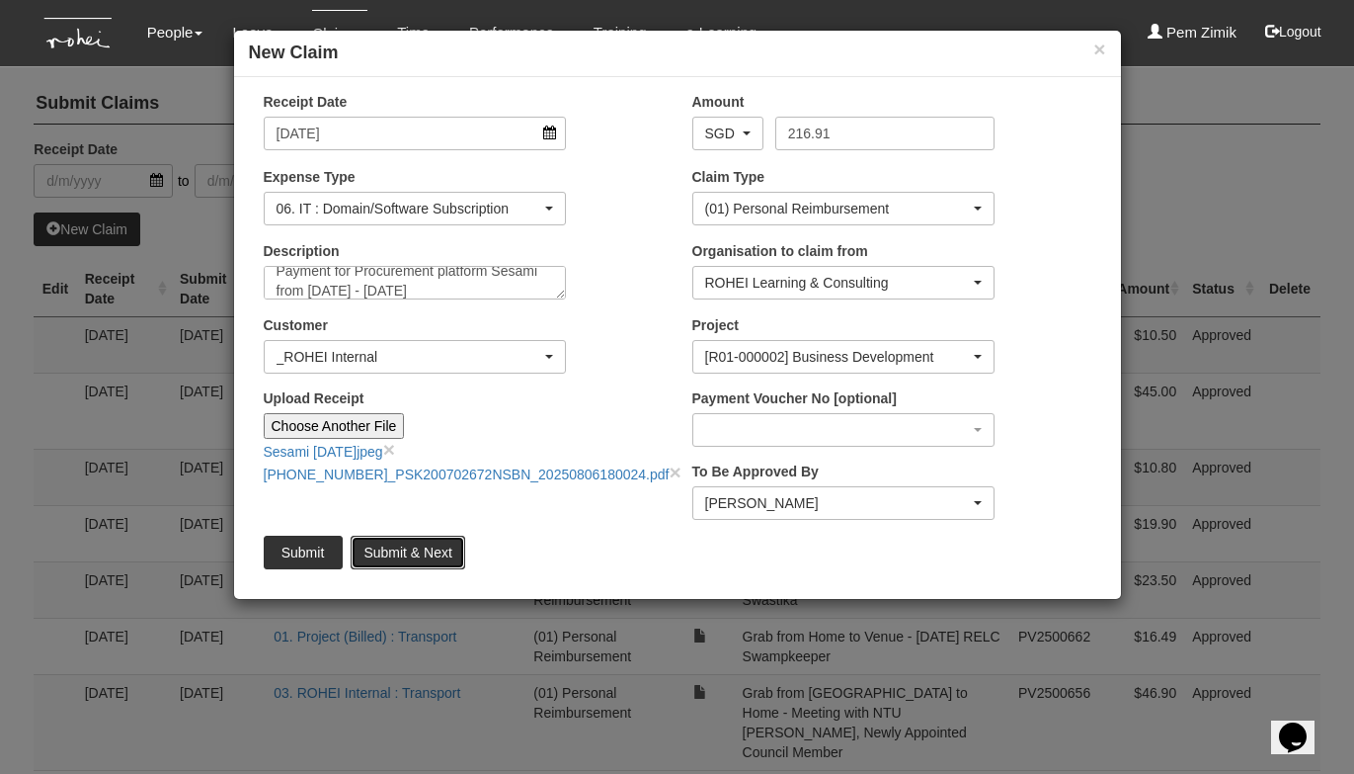
click at [401, 550] on input "Submit & Next" at bounding box center [408, 552] width 114 height 34
type input "Choose File"
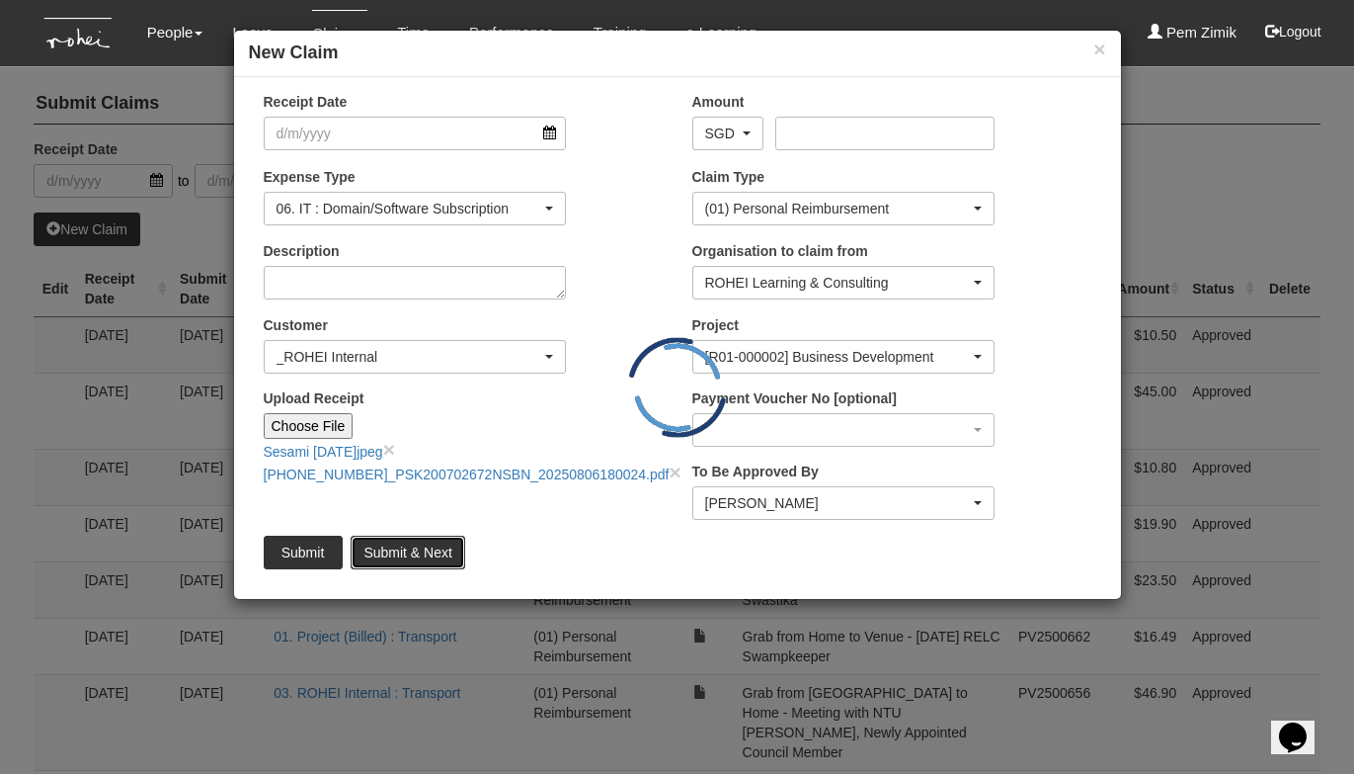
scroll to position [0, 0]
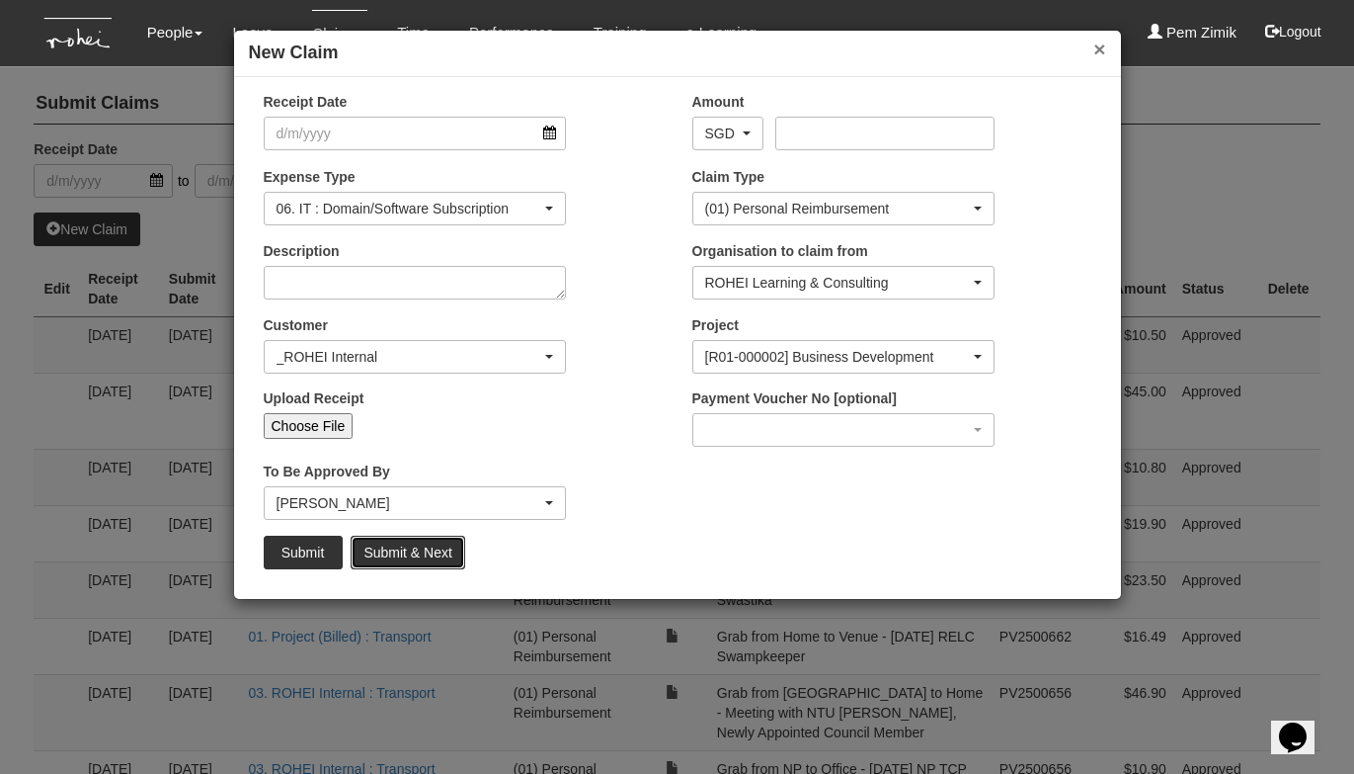
select select "50"
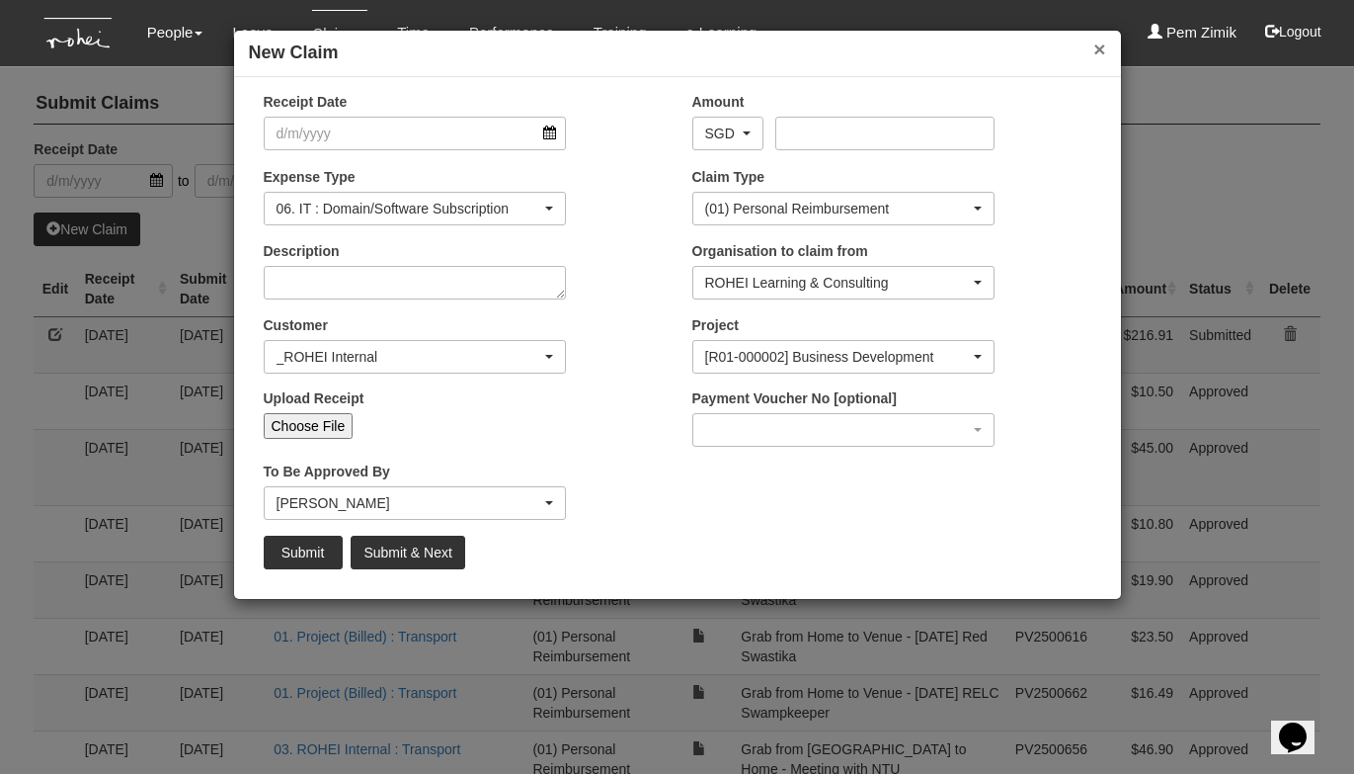
click at [1101, 50] on button "×" at bounding box center [1100, 49] width 12 height 21
